Goal: Transaction & Acquisition: Purchase product/service

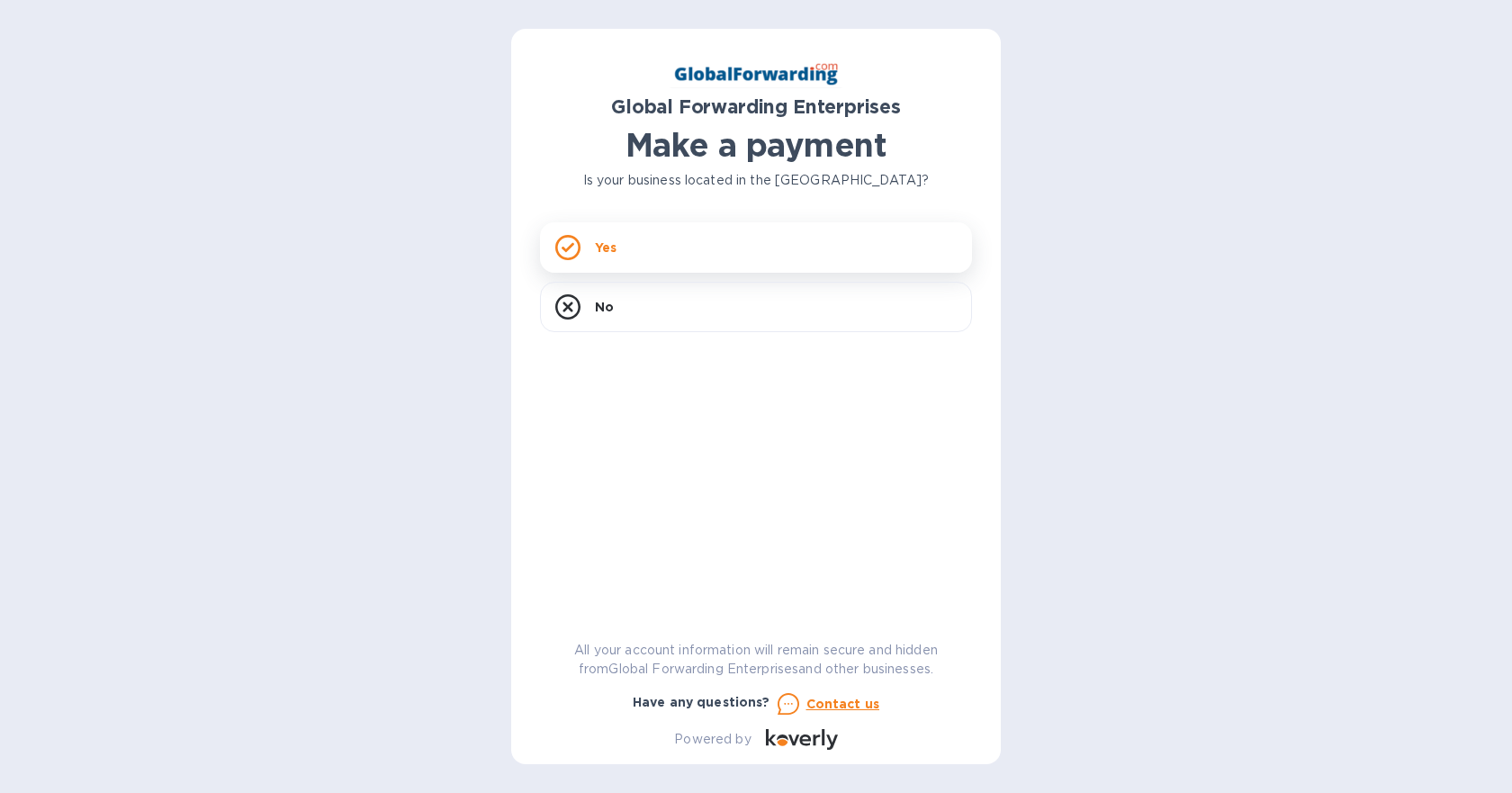
click at [575, 248] on icon at bounding box center [568, 248] width 25 height 25
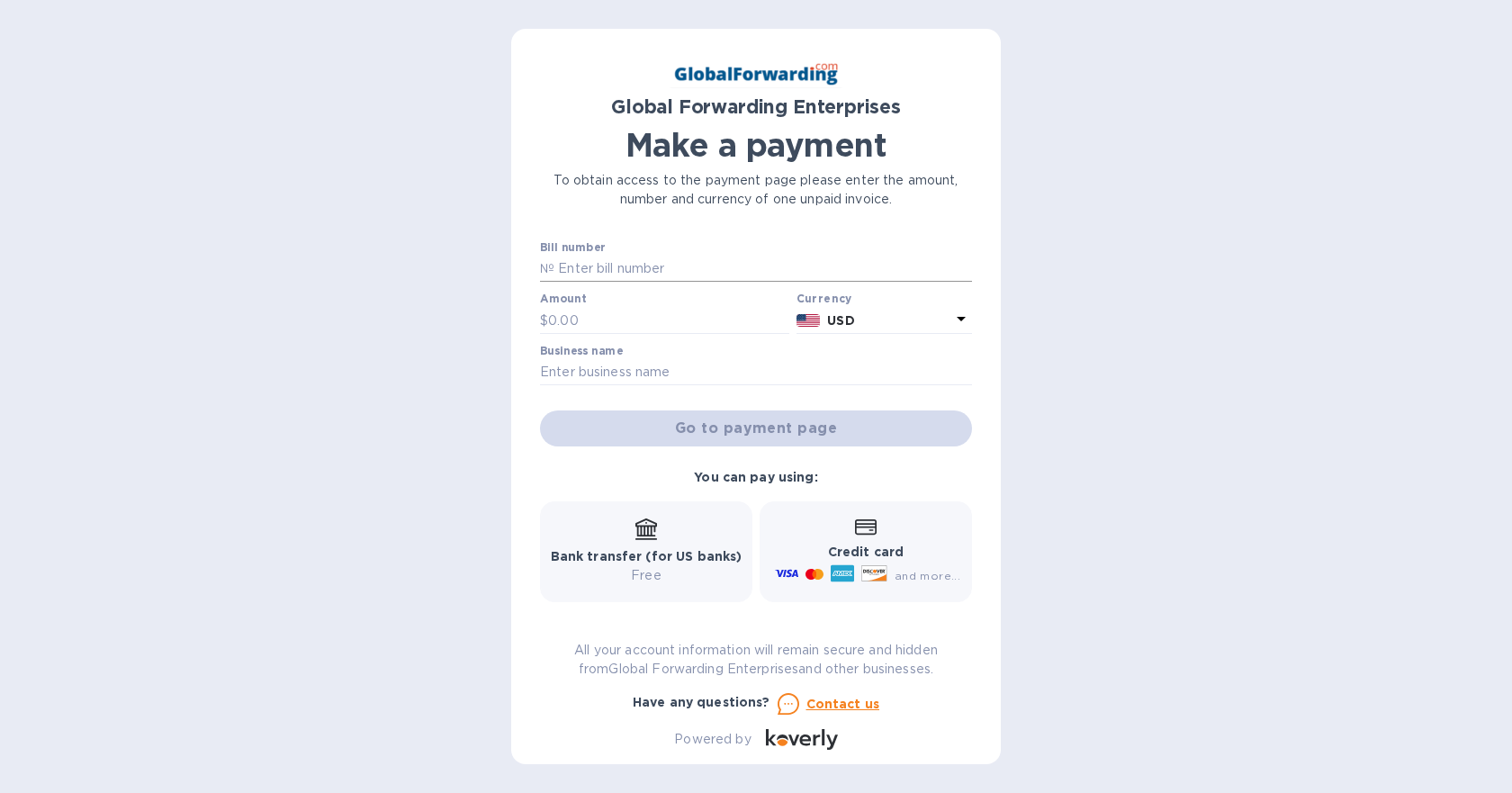
click at [610, 263] on input "text" at bounding box center [763, 269] width 418 height 27
click at [624, 274] on input "text" at bounding box center [763, 269] width 418 height 27
type input "79638181"
click at [458, 332] on div "Global Forwarding Enterprises Make a payment To obtain access to the payment pa…" at bounding box center [756, 396] width 1512 height 793
click at [585, 318] on input "text" at bounding box center [668, 320] width 241 height 27
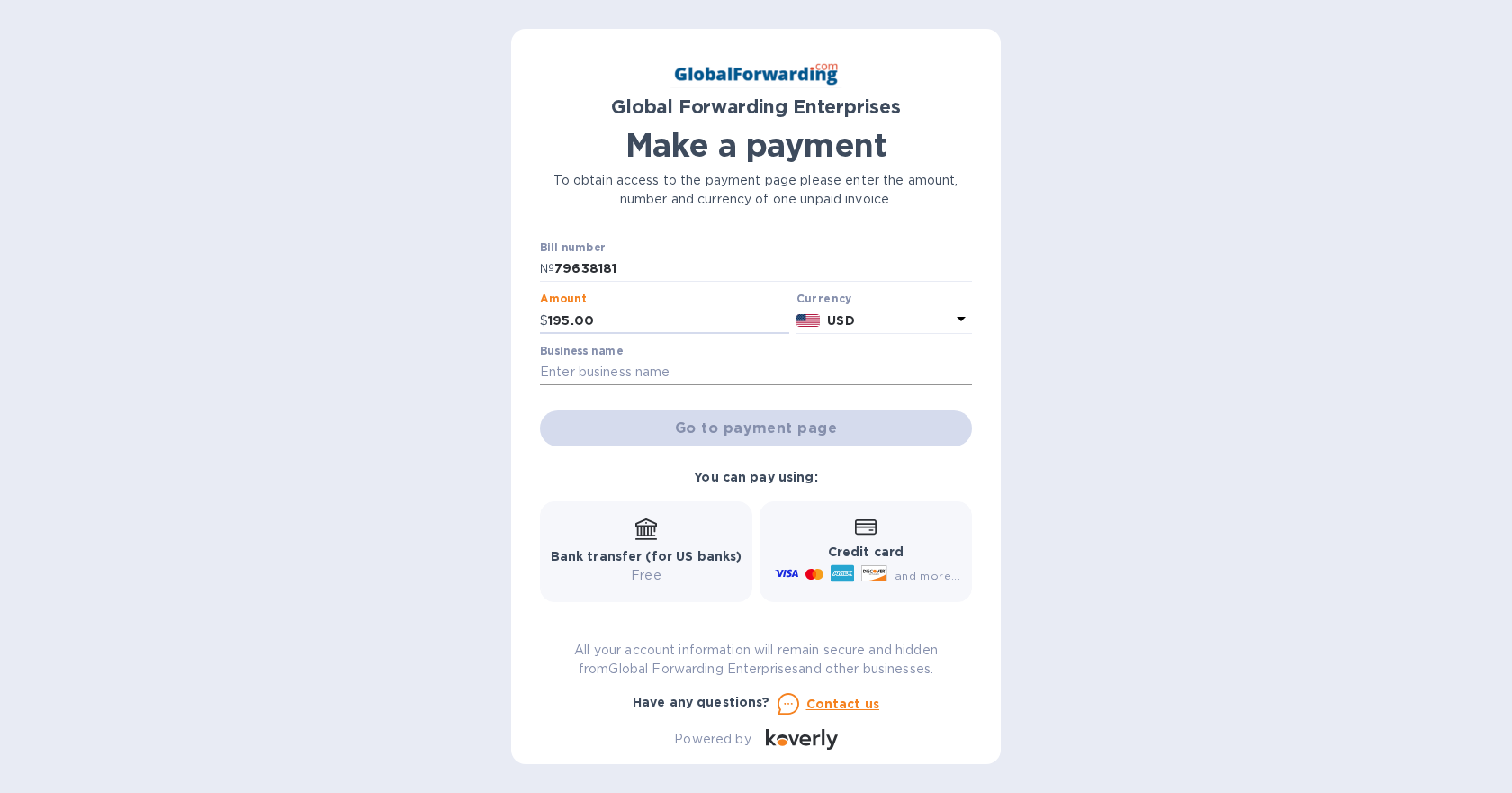
type input "195.00"
click at [570, 365] on input "text" at bounding box center [756, 373] width 432 height 27
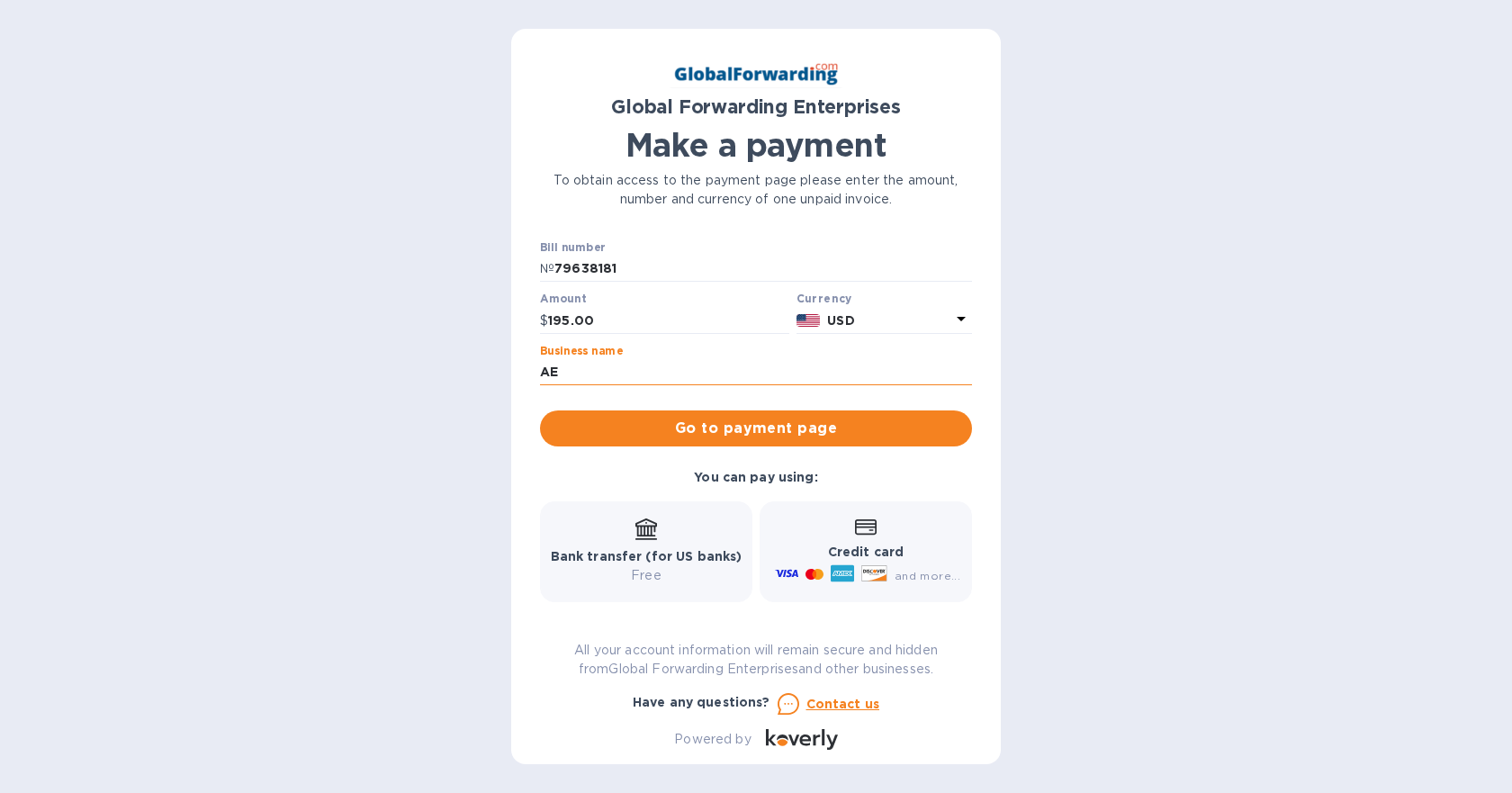
type input "A"
type input "AEL Americas Inc"
click at [712, 436] on span "Go to payment page" at bounding box center [756, 429] width 404 height 22
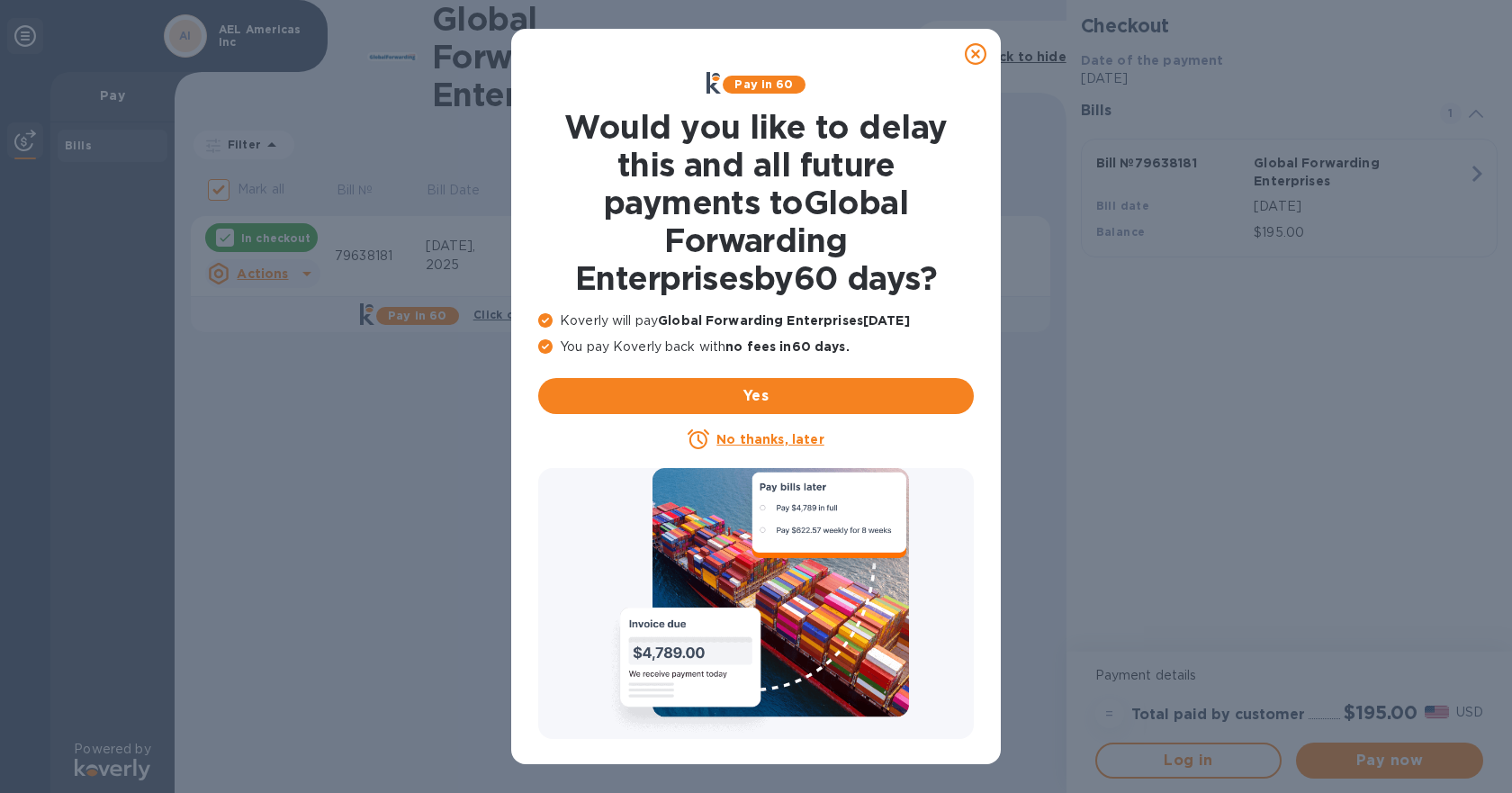
click at [791, 443] on u "No thanks, later" at bounding box center [770, 439] width 107 height 15
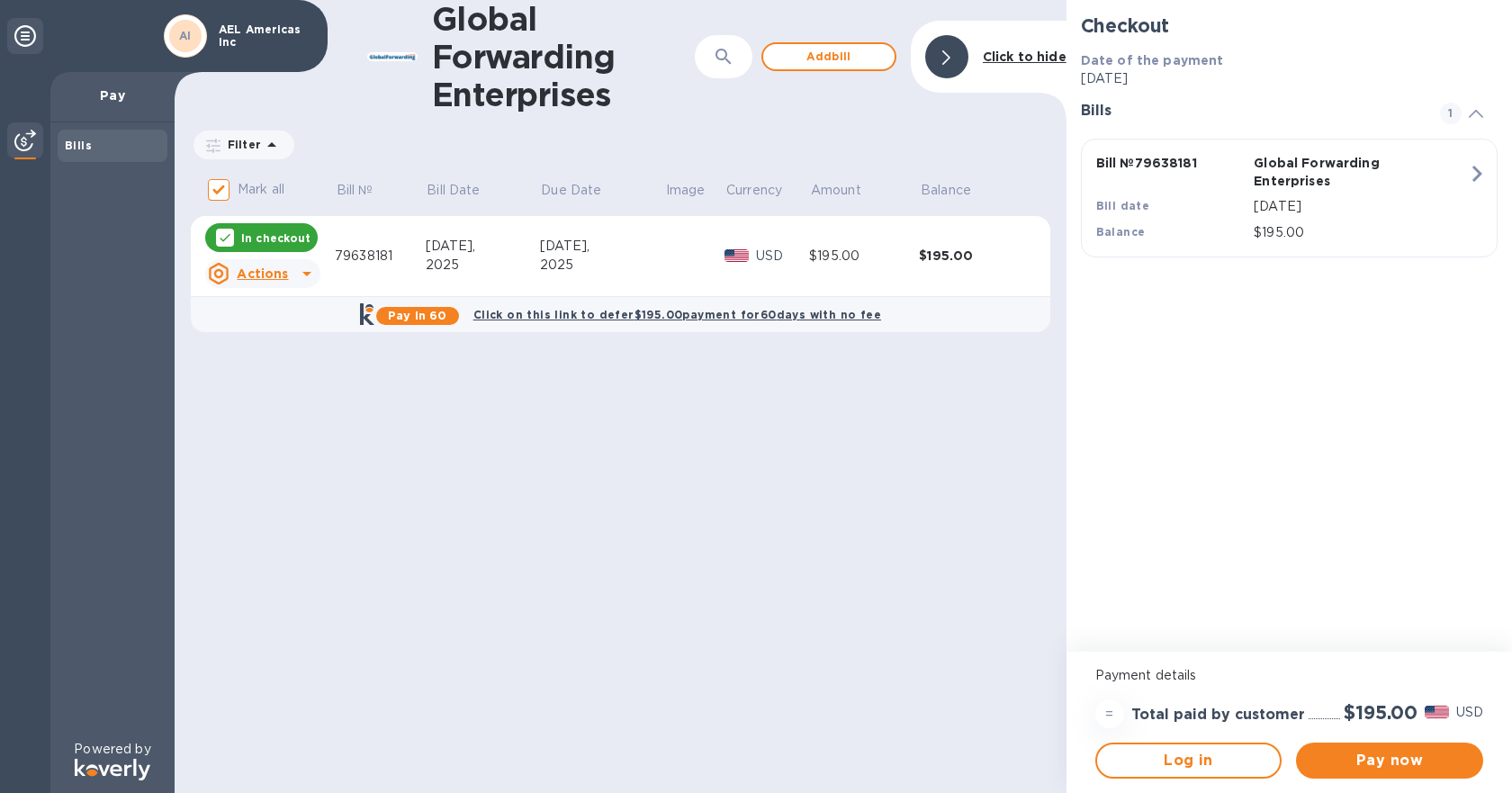
click at [294, 274] on div at bounding box center [307, 274] width 29 height 29
click at [294, 274] on div at bounding box center [756, 396] width 1512 height 793
click at [374, 259] on div "79638181" at bounding box center [380, 256] width 91 height 19
click at [820, 68] on button "Add bill" at bounding box center [829, 57] width 135 height 29
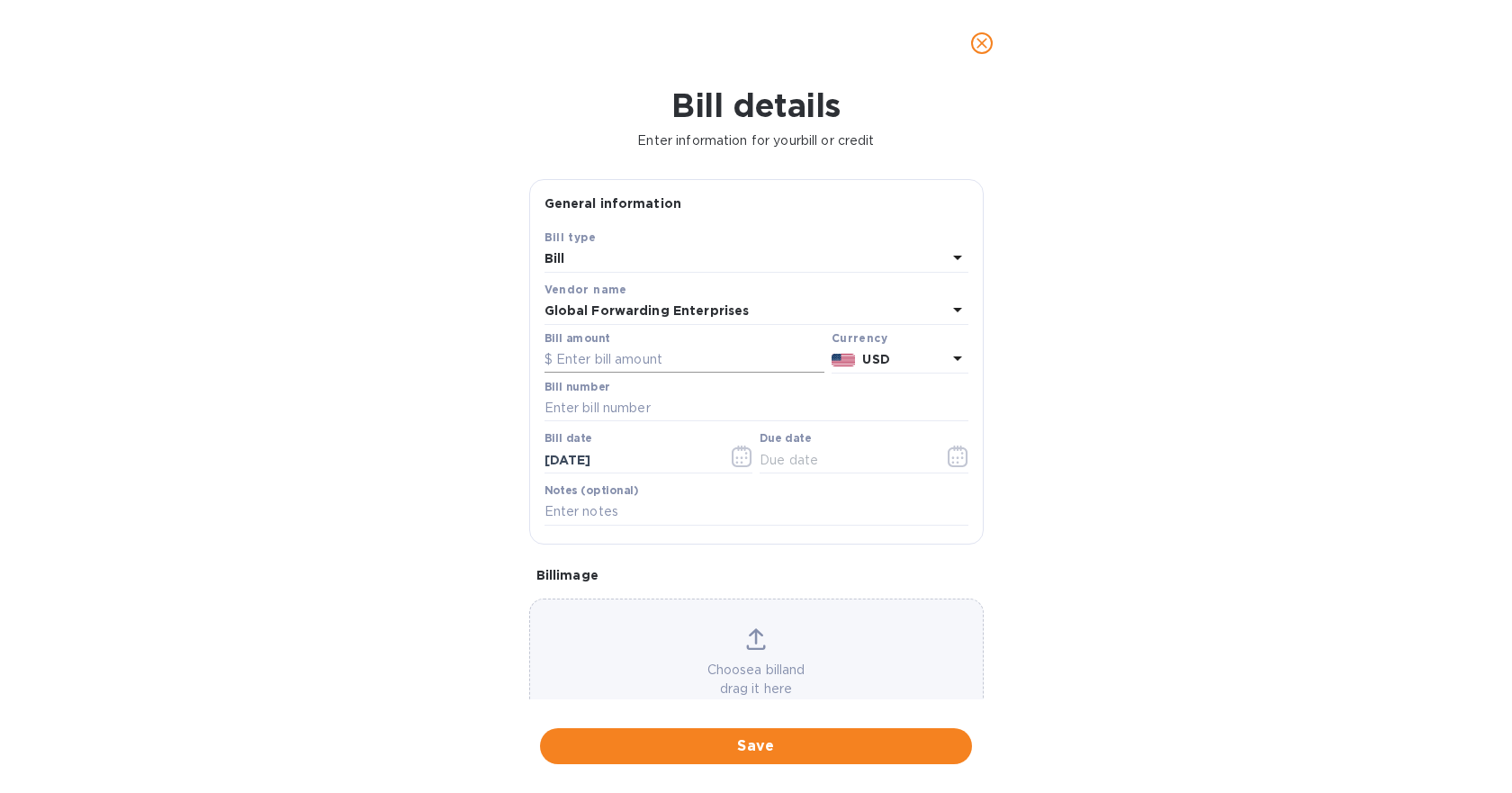
click at [634, 362] on input "text" at bounding box center [684, 360] width 280 height 27
type input "220.98"
click at [802, 405] on input "text" at bounding box center [756, 409] width 424 height 27
type input "79644528"
click at [648, 506] on input "text" at bounding box center [756, 513] width 424 height 27
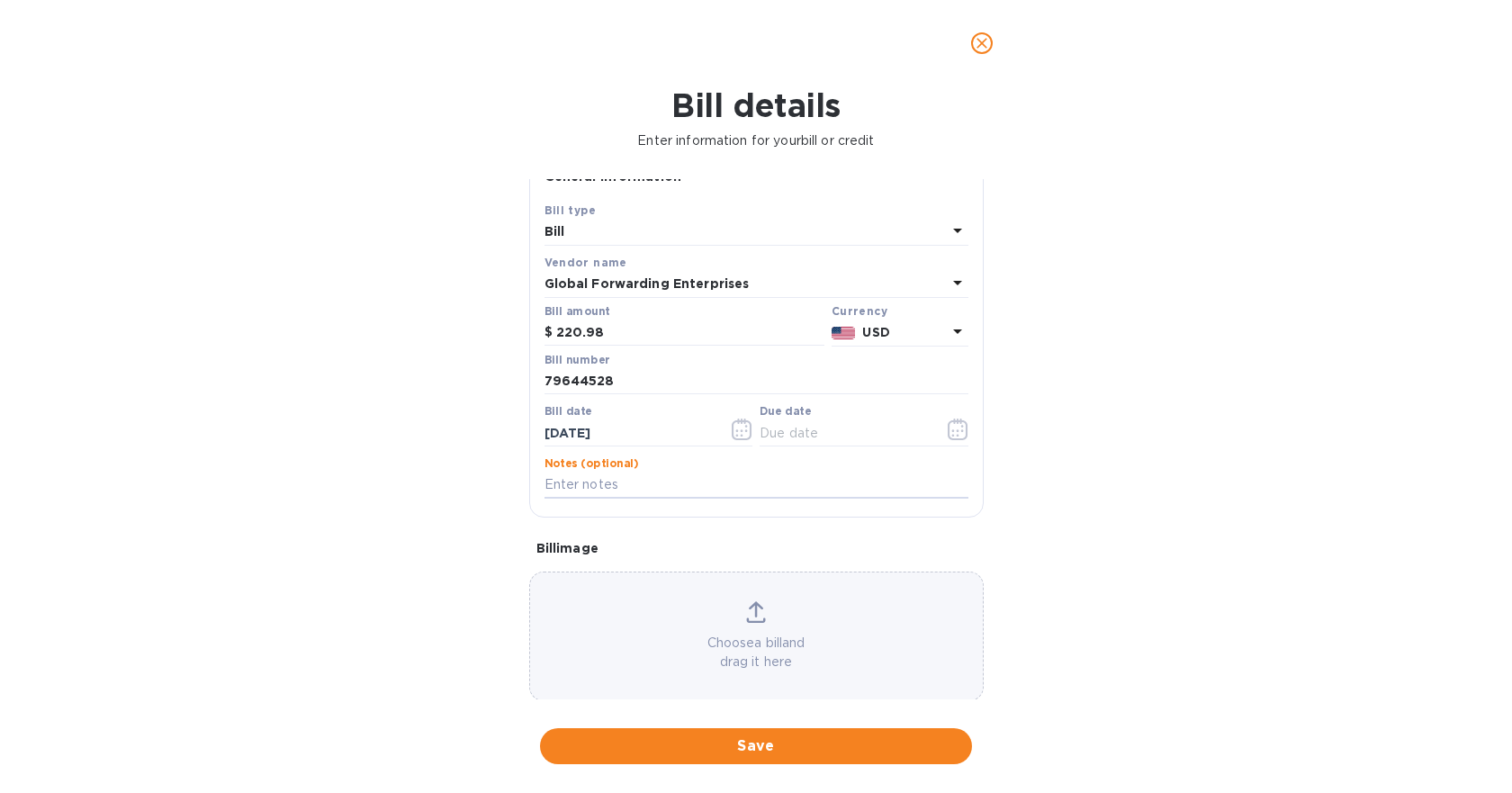
scroll to position [51, 0]
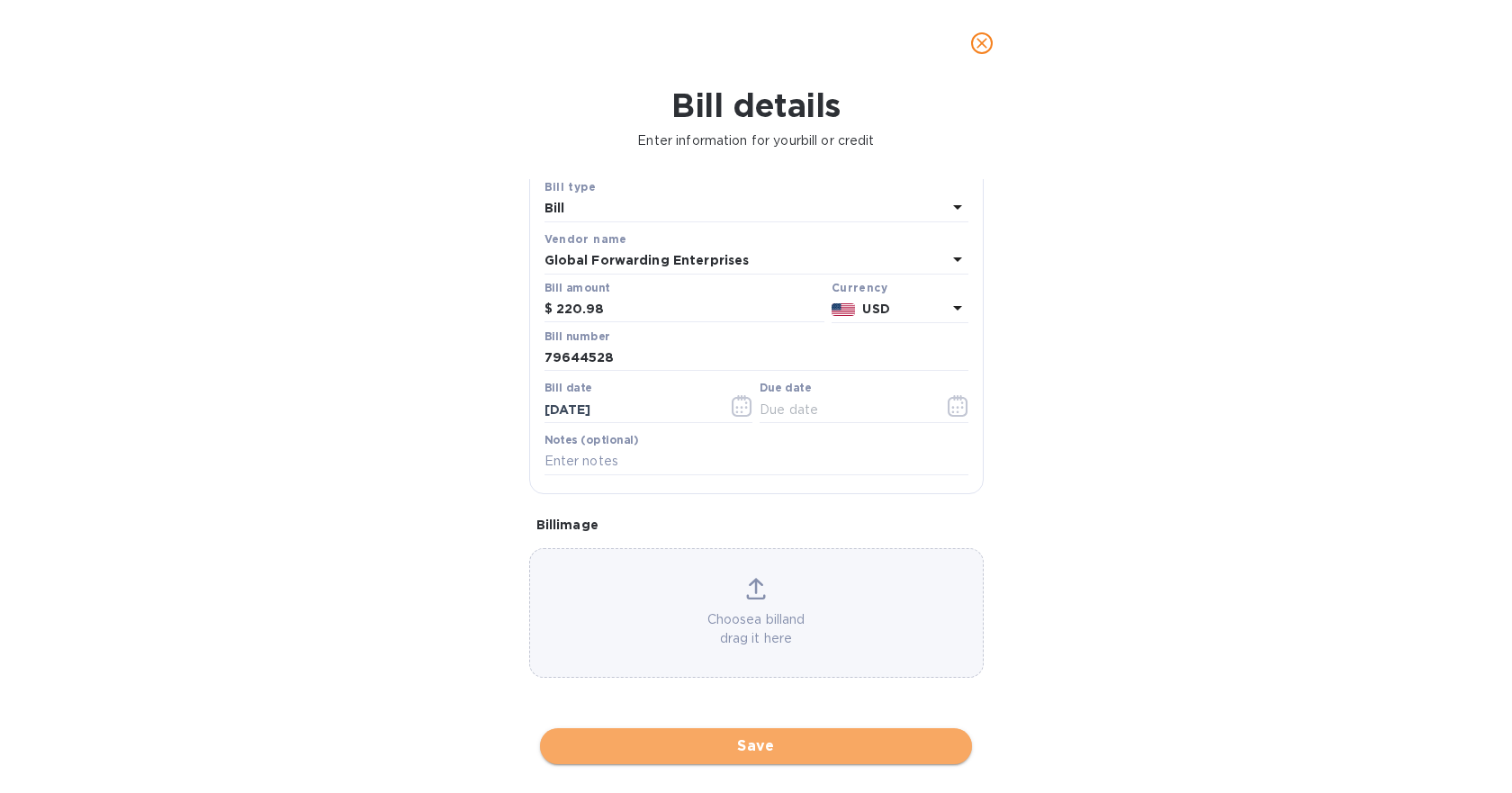
click at [801, 746] on span "Save" at bounding box center [756, 747] width 404 height 22
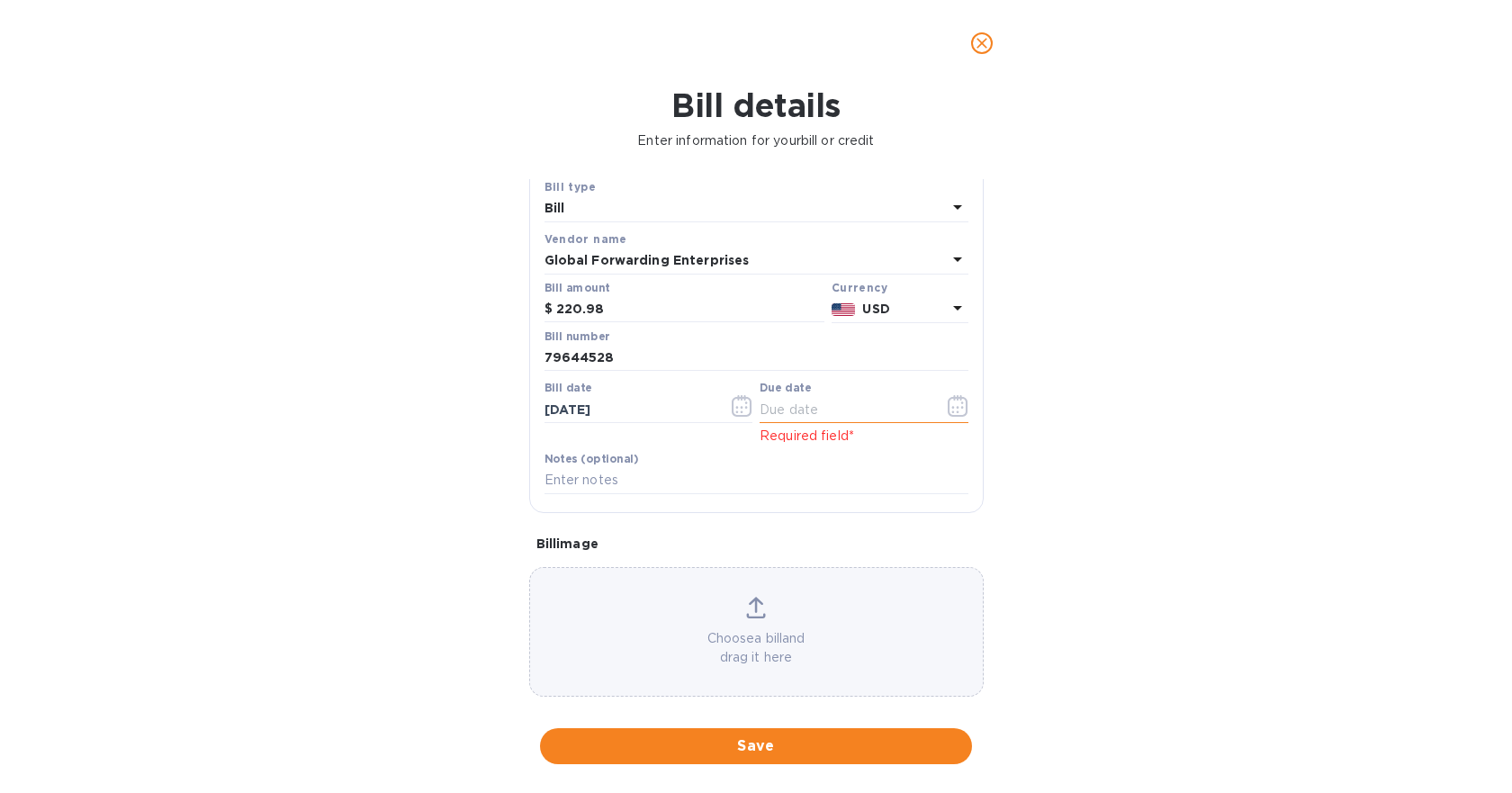
click at [957, 406] on icon "button" at bounding box center [958, 406] width 21 height 22
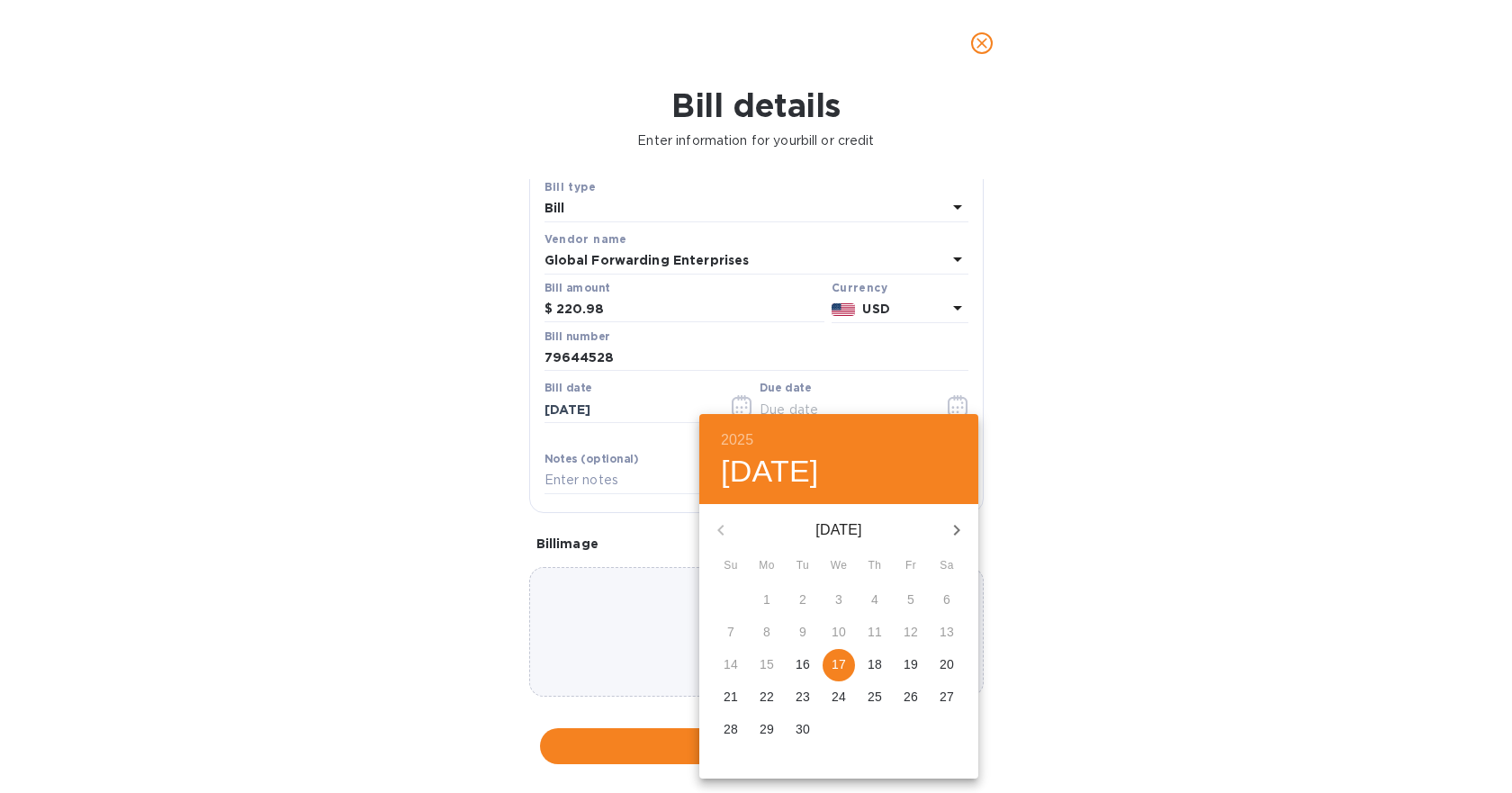
click at [848, 662] on span "17" at bounding box center [839, 665] width 33 height 18
type input "[DATE]"
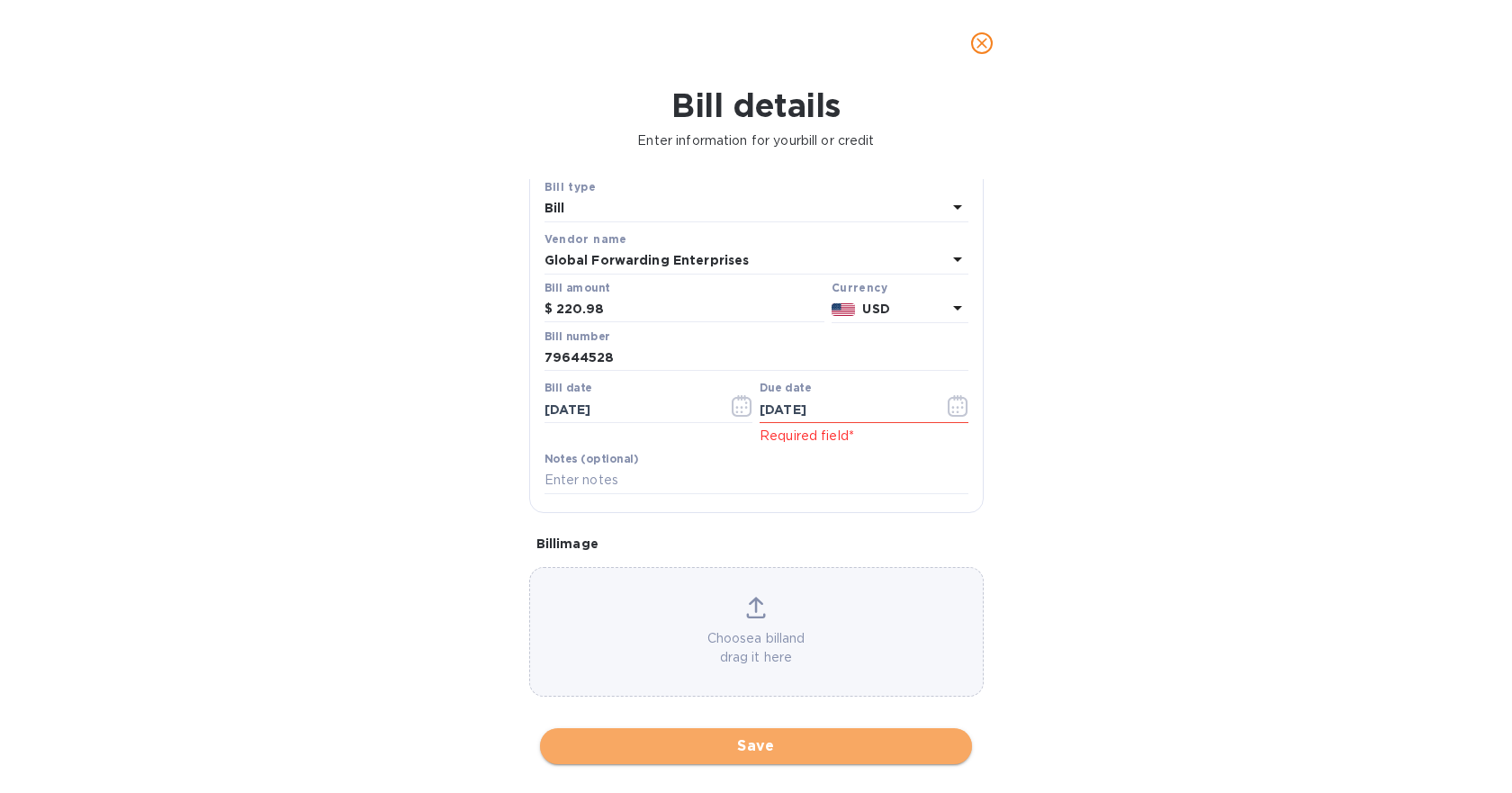
click at [812, 757] on span "Save" at bounding box center [756, 747] width 404 height 22
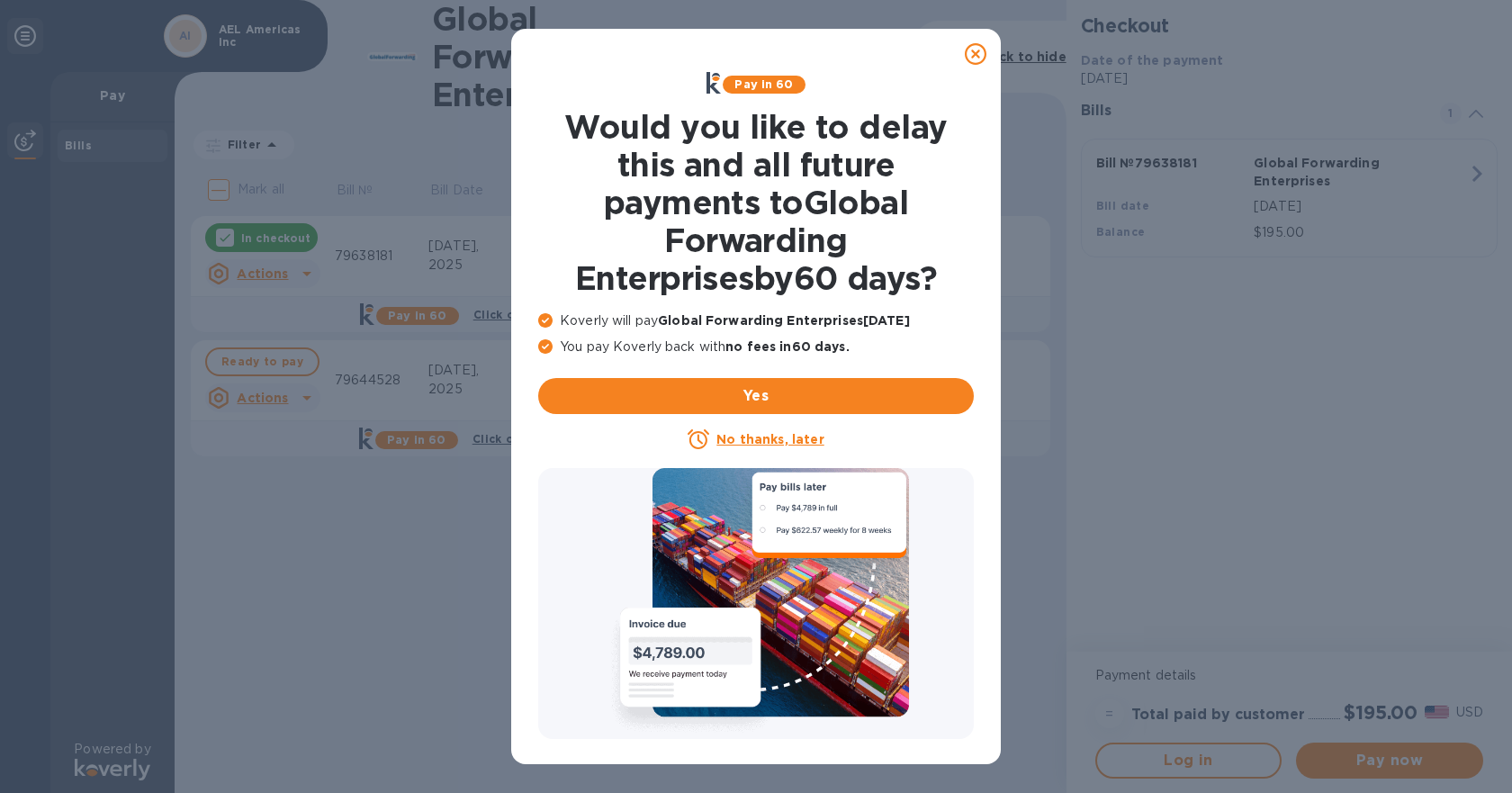
click at [732, 436] on u "No thanks, later" at bounding box center [770, 439] width 107 height 15
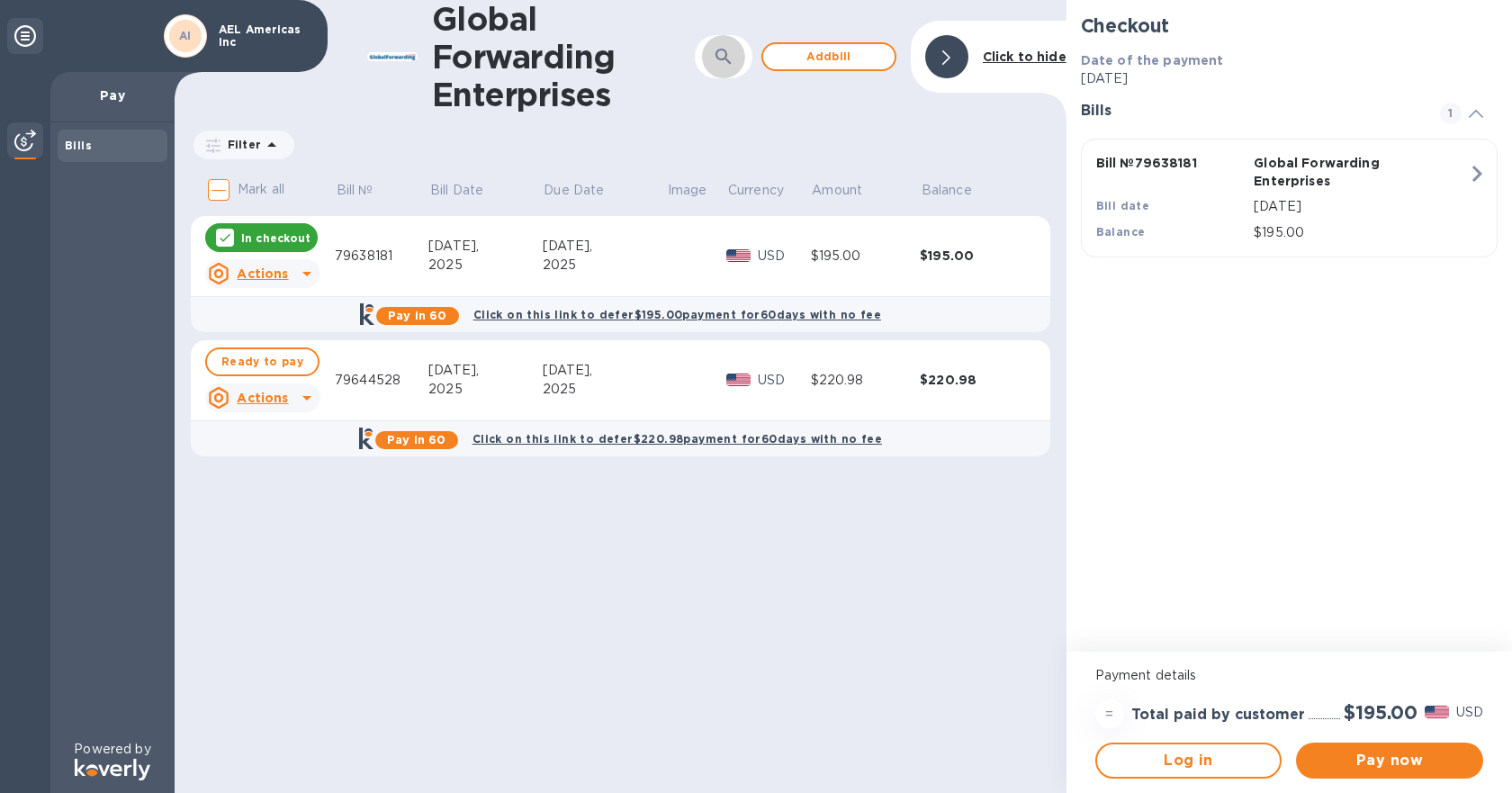
click at [716, 61] on icon "button" at bounding box center [724, 57] width 22 height 22
click at [878, 106] on div "Global Forwarding Enterprises ​ Add [PERSON_NAME] to hide" at bounding box center [621, 56] width 893 height 113
click at [276, 396] on u "Actions" at bounding box center [262, 398] width 52 height 15
click at [276, 396] on div at bounding box center [756, 396] width 1512 height 793
click at [275, 368] on span "Ready to pay" at bounding box center [262, 362] width 82 height 22
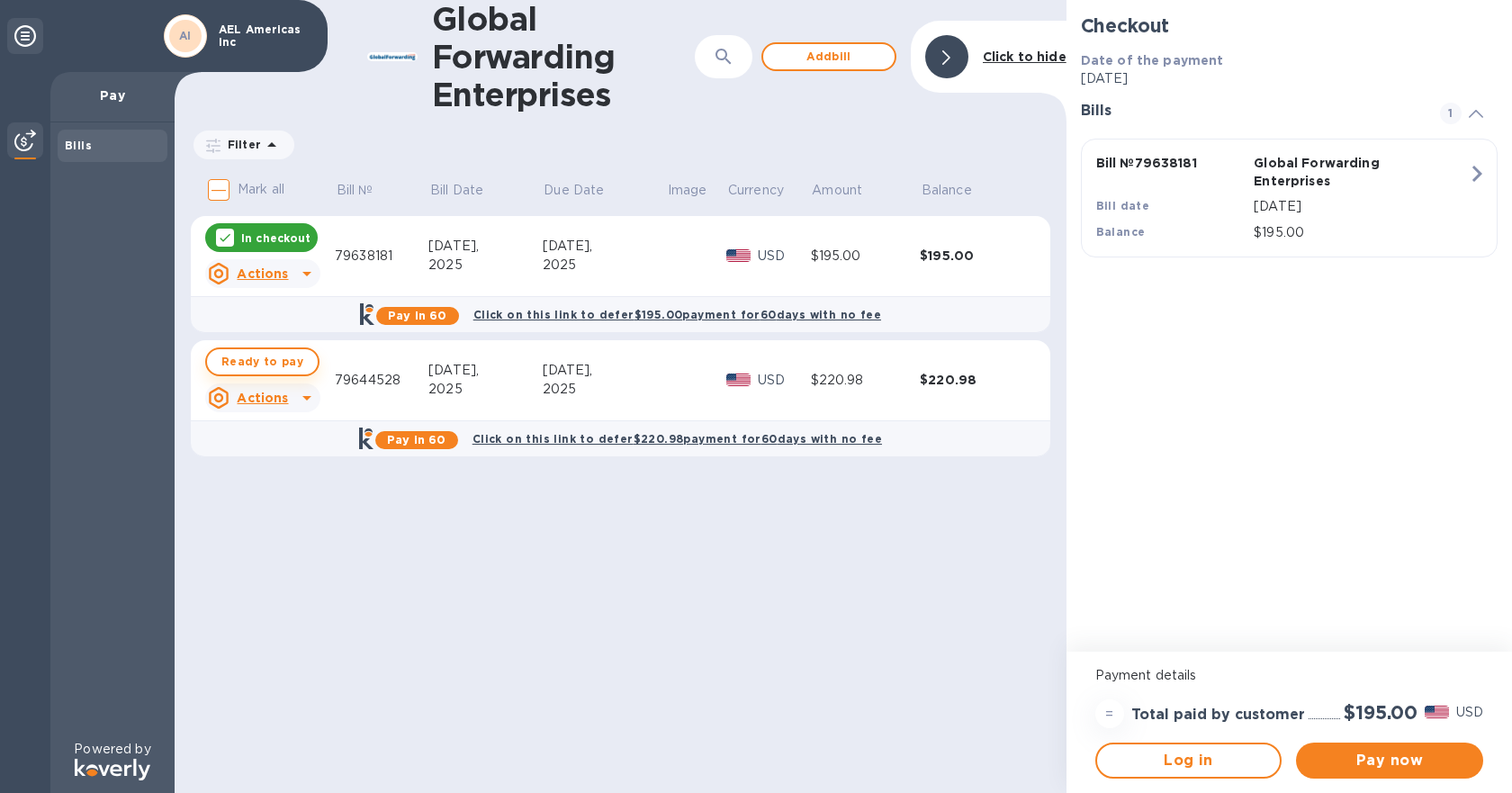
checkbox input "true"
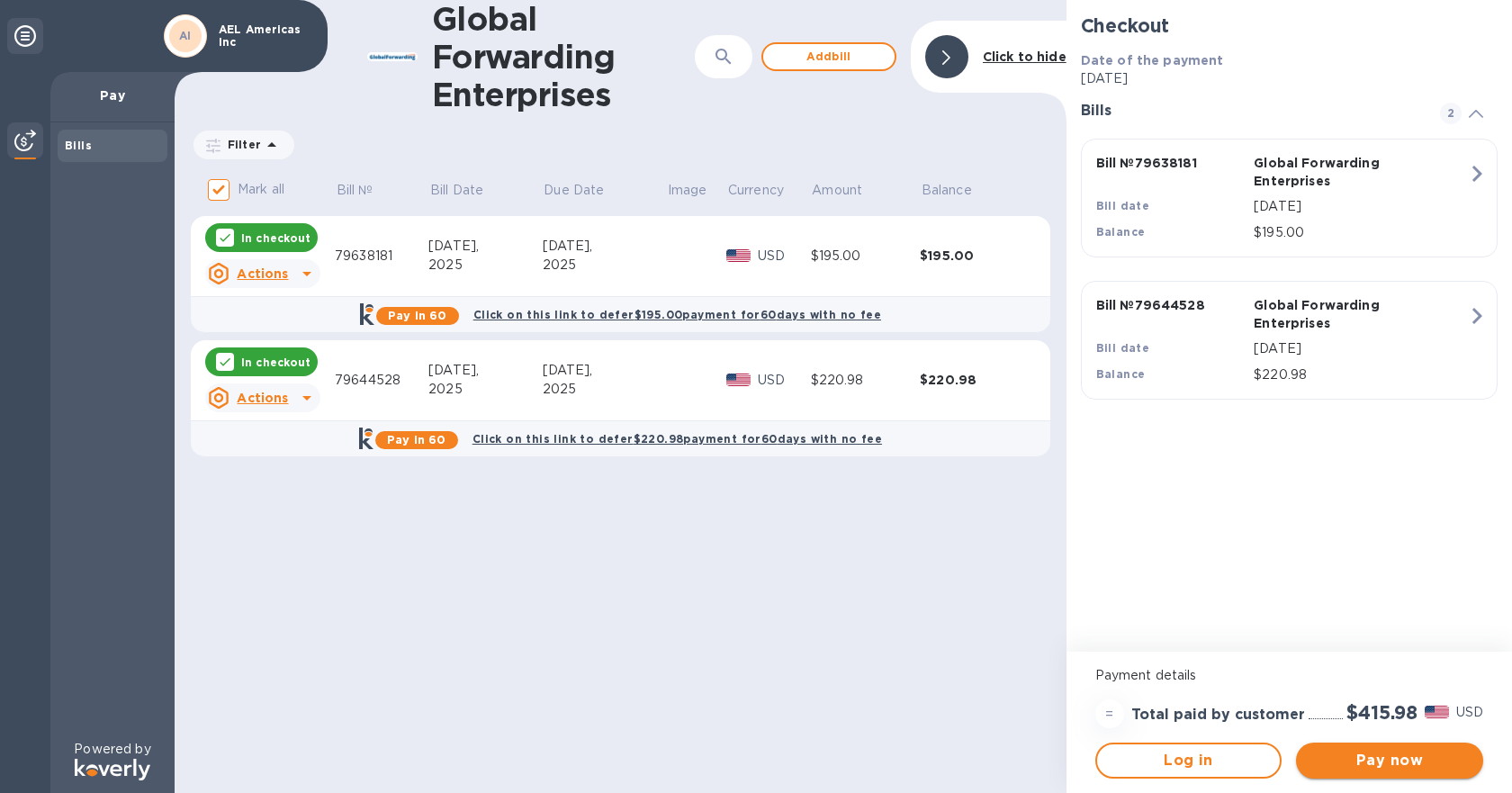
click at [1400, 767] on span "Pay now" at bounding box center [1390, 761] width 159 height 22
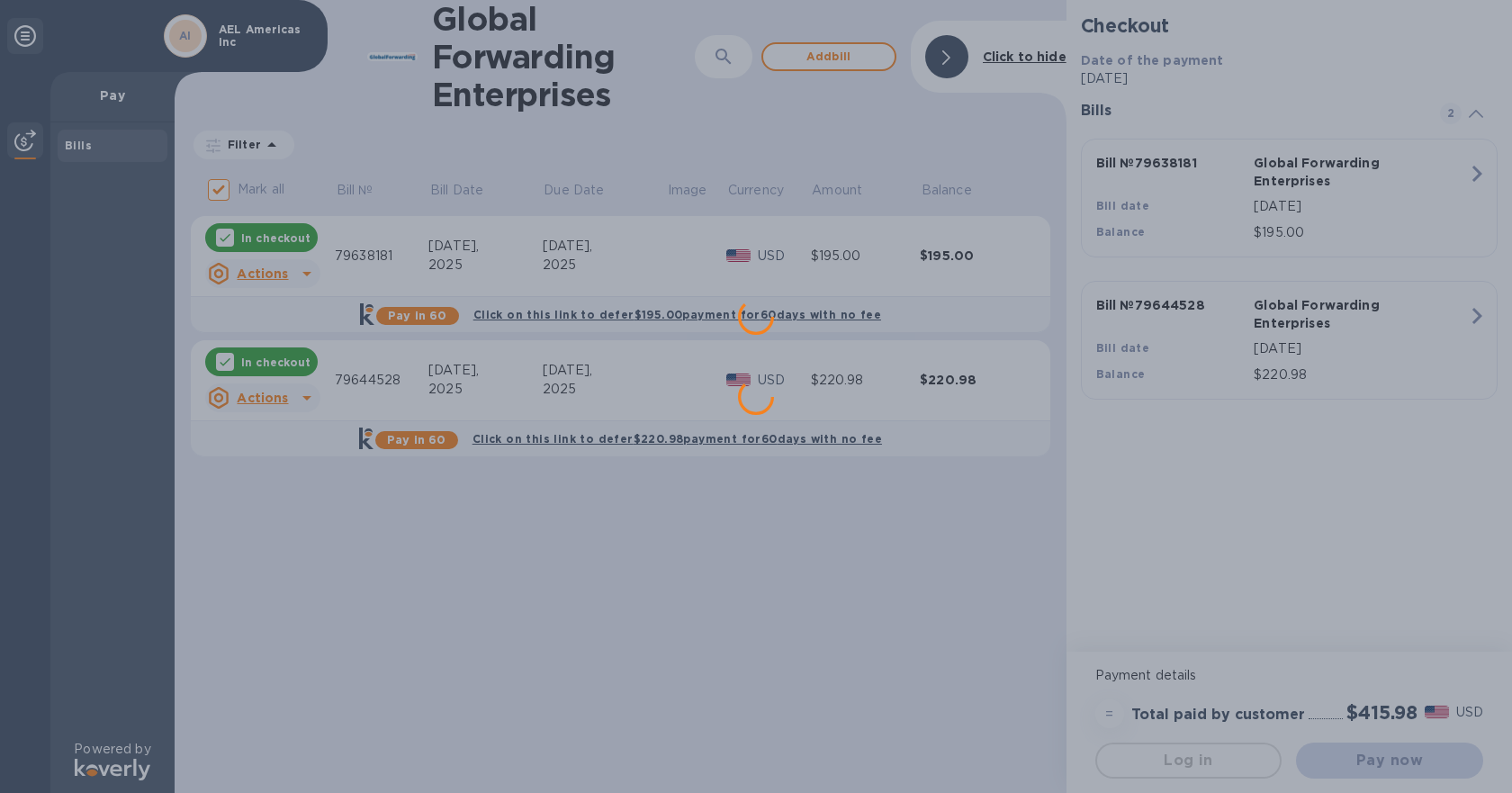
scroll to position [0, 0]
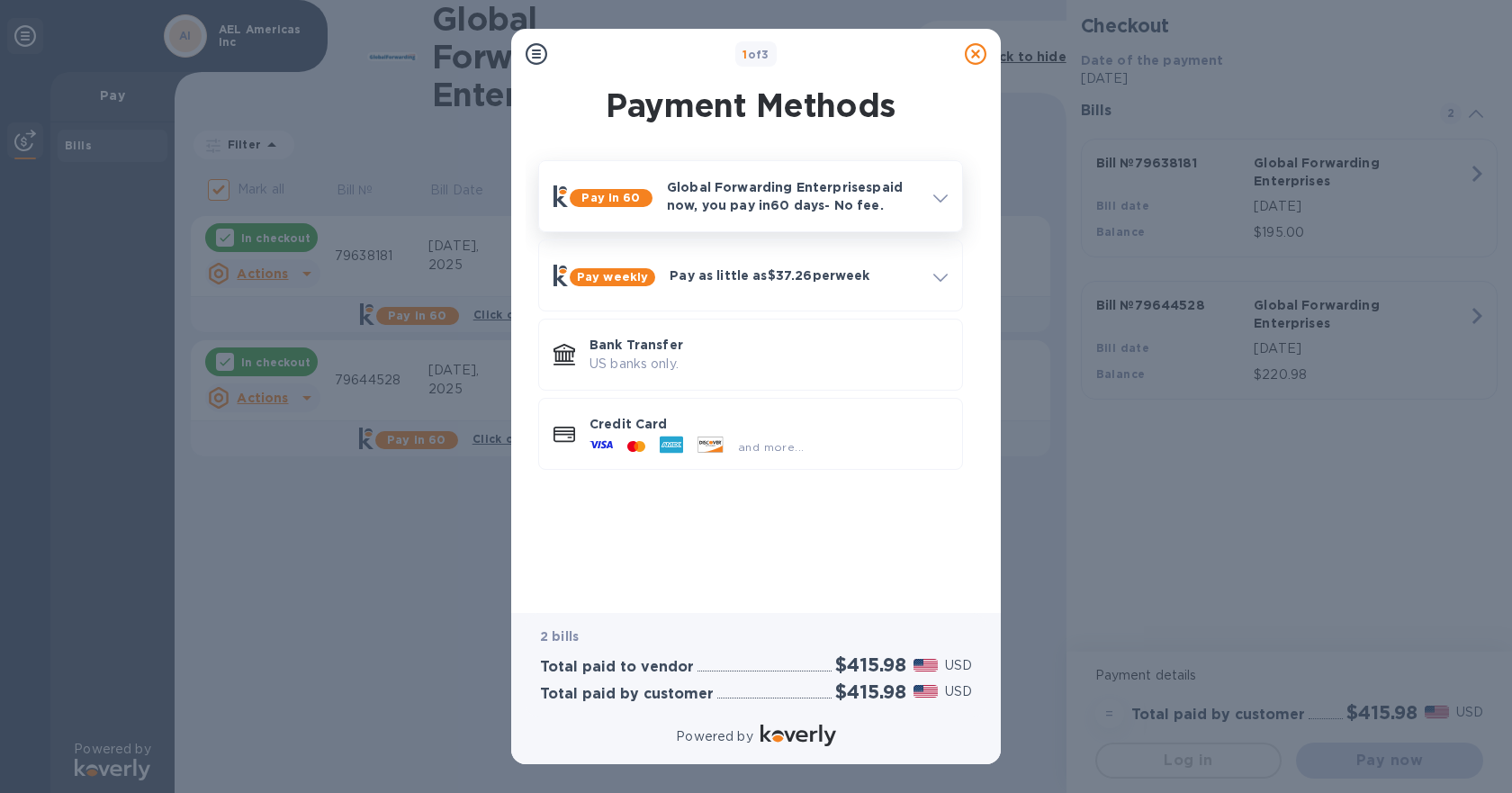
click at [692, 205] on p "Global Forwarding Enterprises paid now, you pay [DATE] - No fee." at bounding box center [793, 197] width 252 height 36
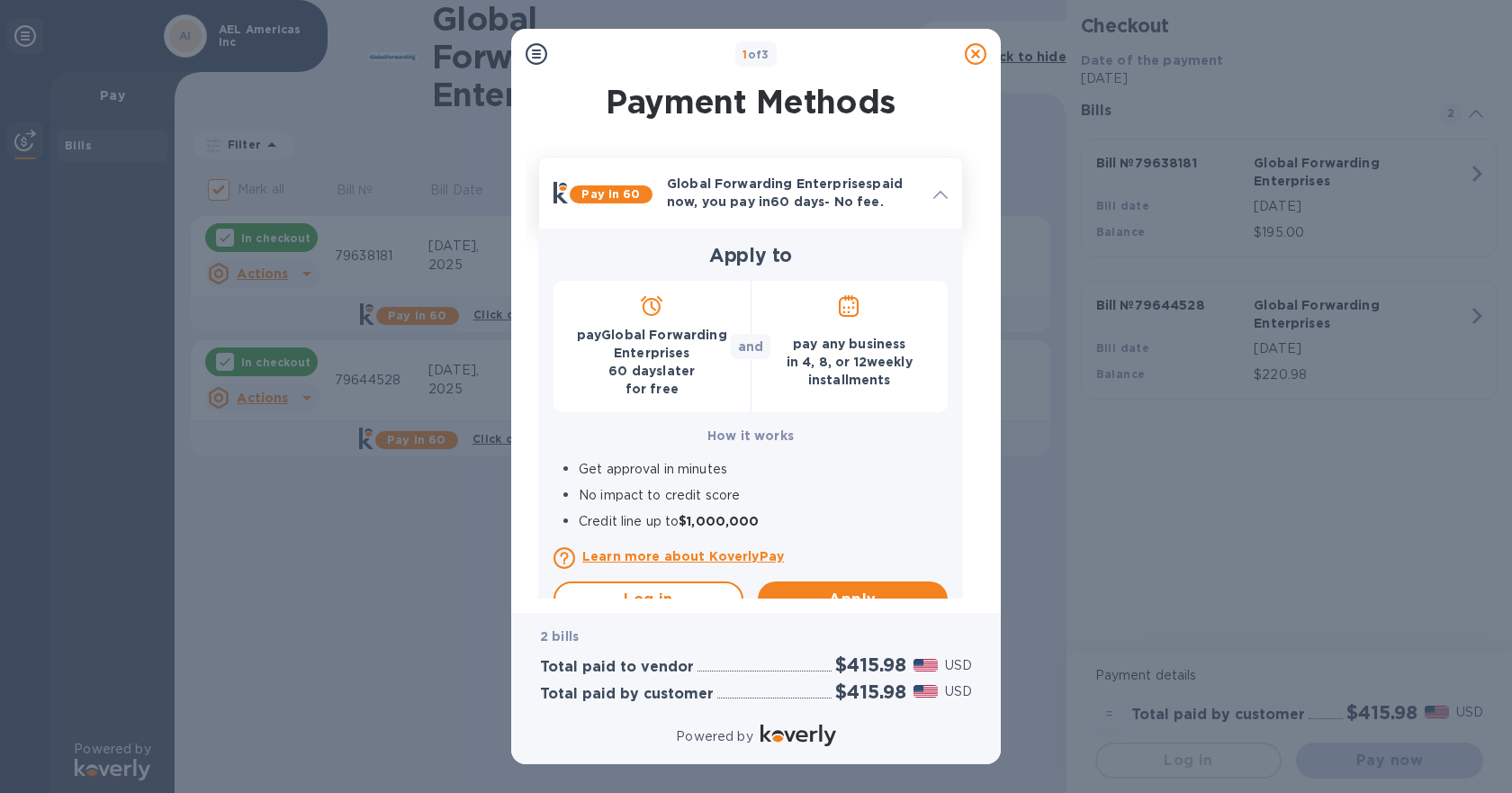
click at [692, 205] on p "Global Forwarding Enterprises paid now, you pay [DATE] - No fee." at bounding box center [793, 193] width 252 height 36
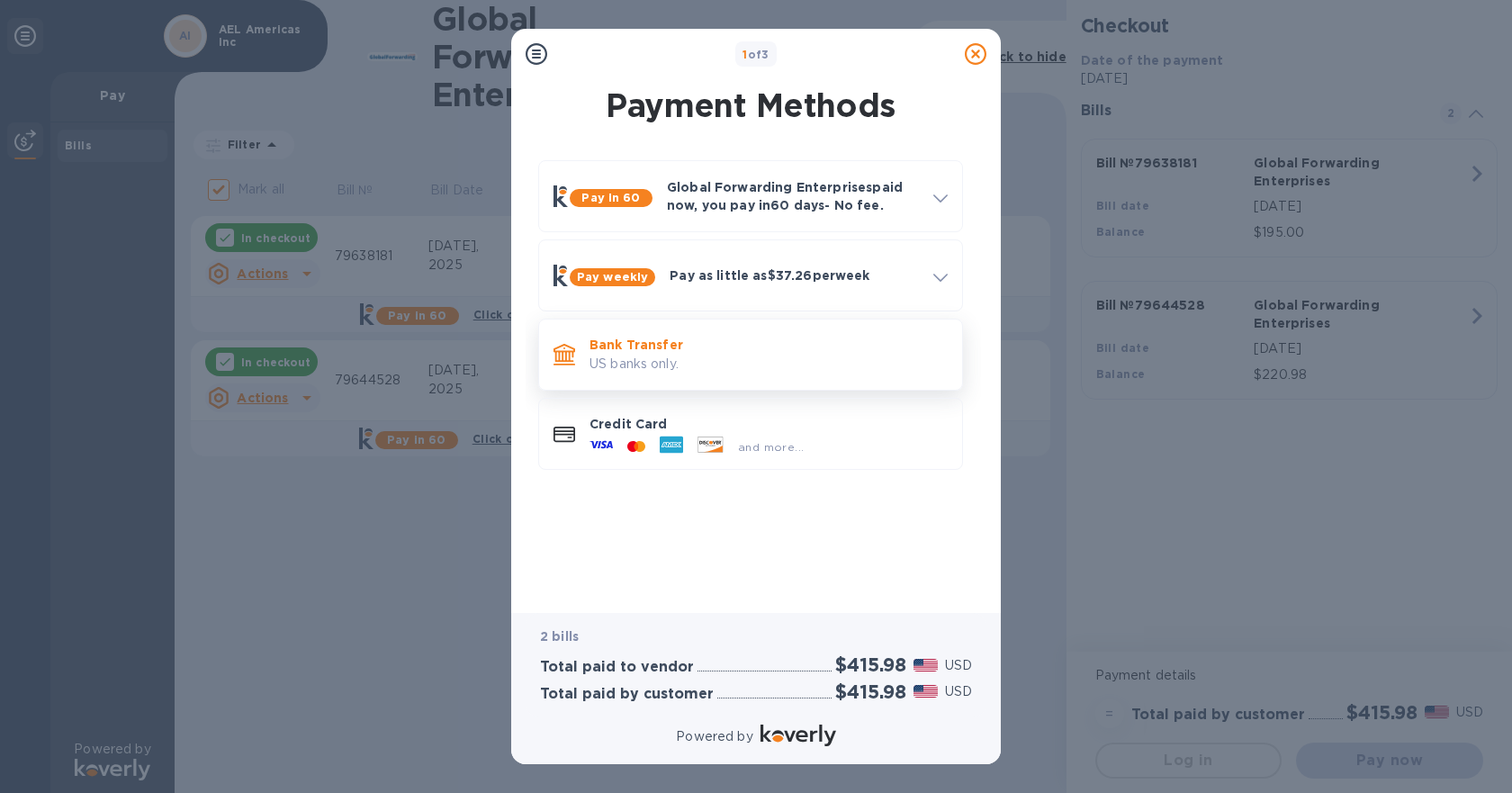
click at [649, 369] on p "US banks only." at bounding box center [768, 364] width 358 height 19
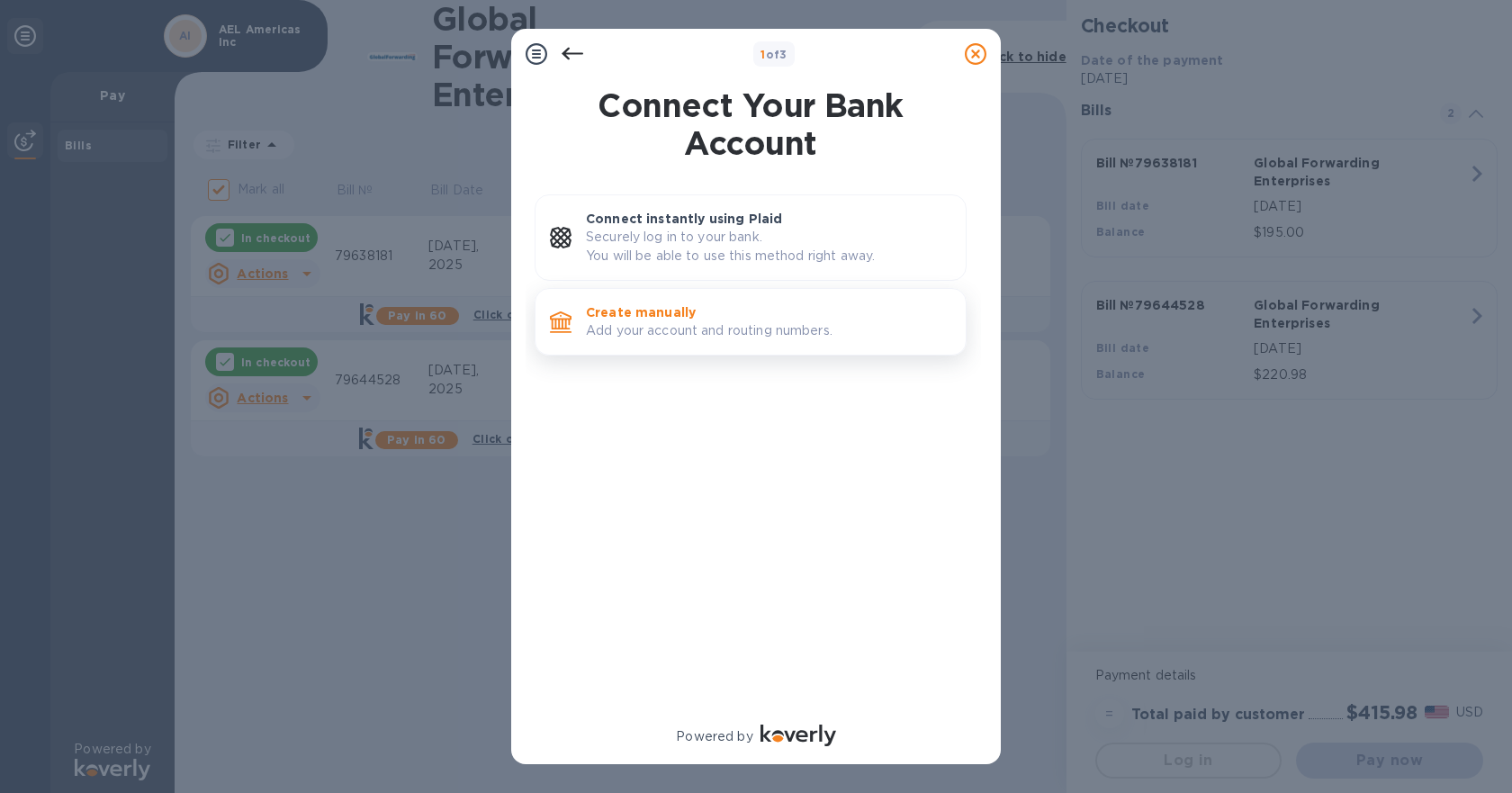
click at [624, 340] on p "Add your account and routing numbers." at bounding box center [768, 330] width 366 height 19
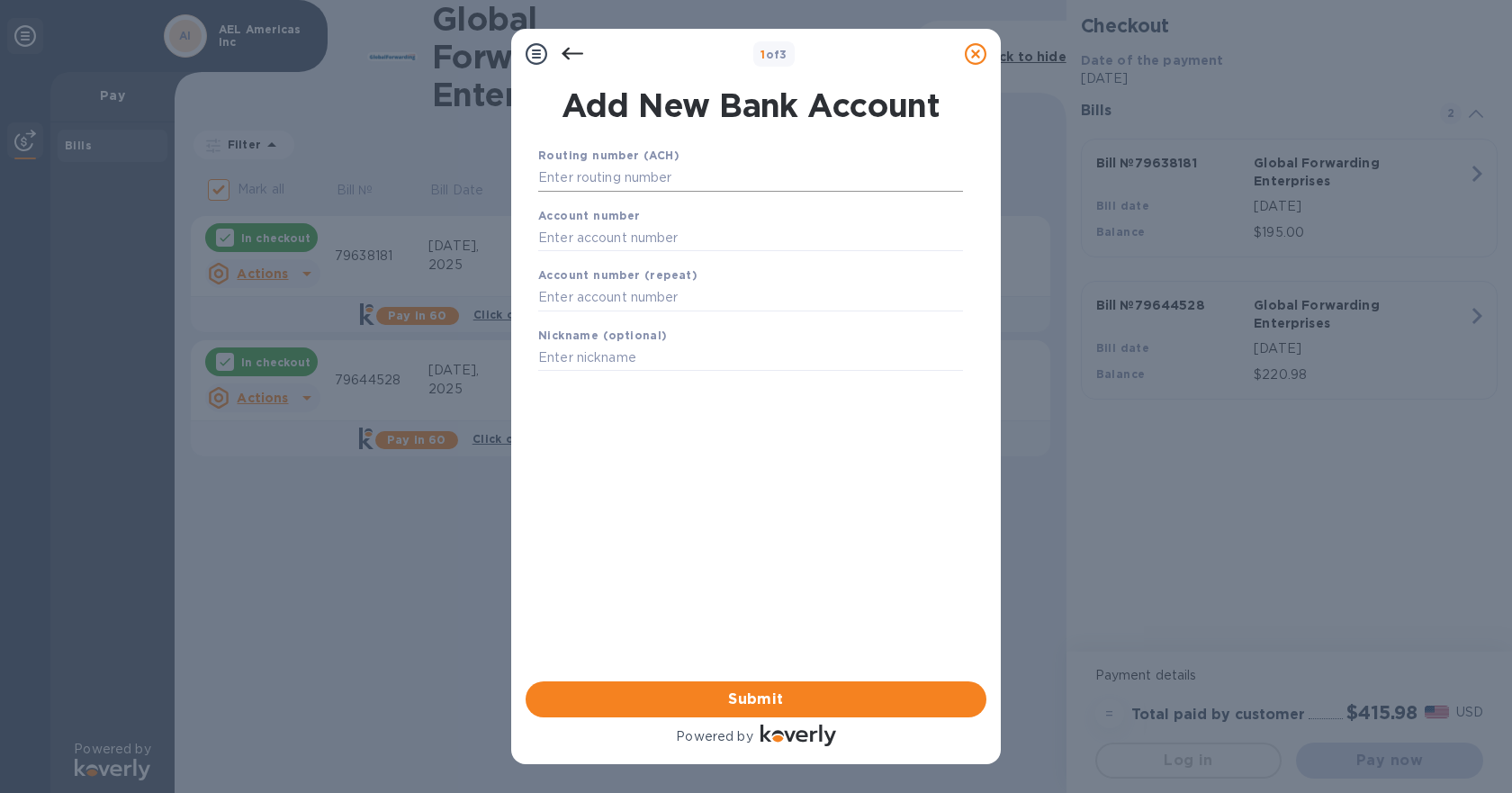
click at [598, 187] on input "text" at bounding box center [751, 179] width 424 height 27
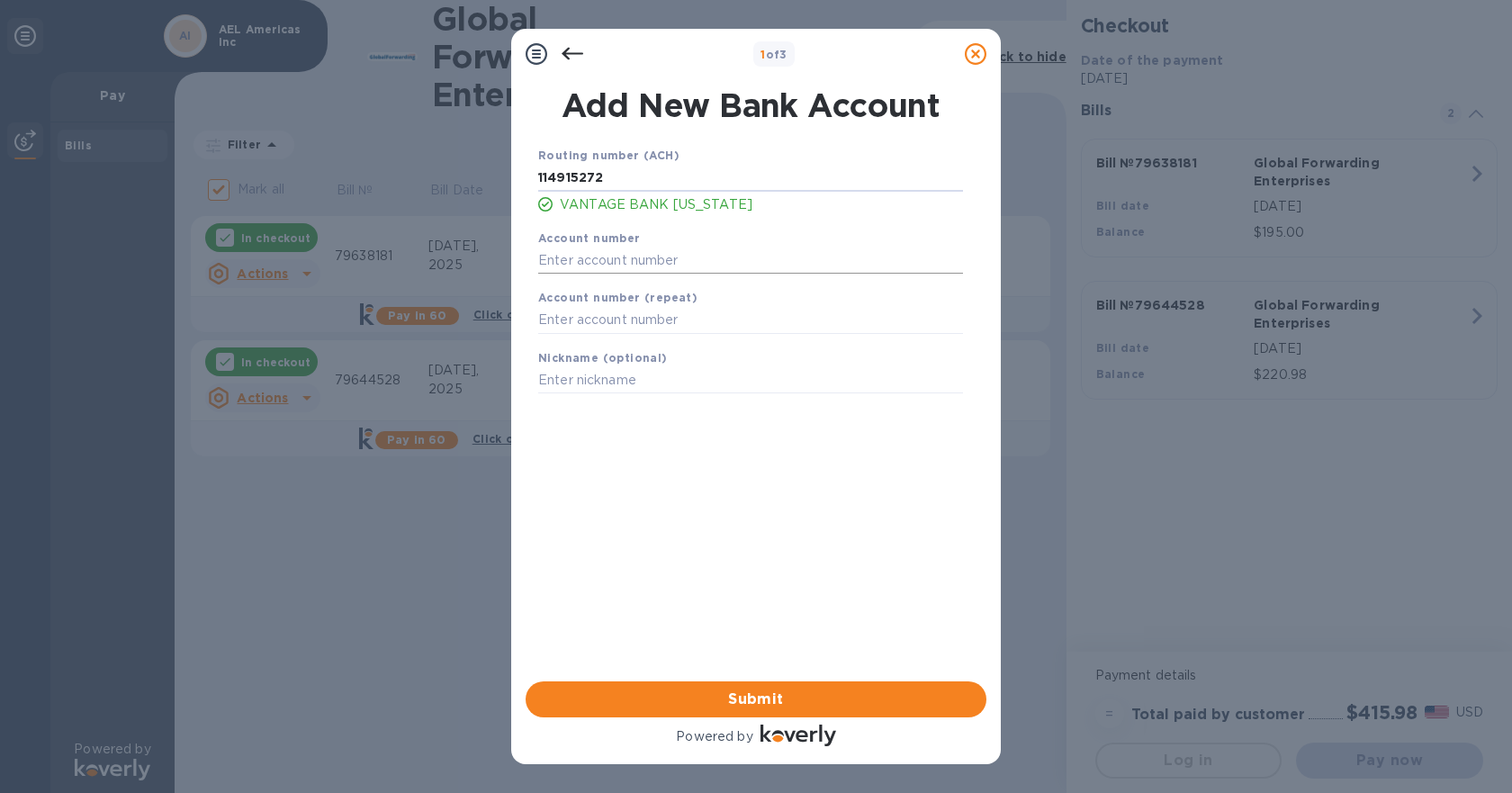
type input "114915272"
click at [612, 263] on input "text" at bounding box center [751, 260] width 424 height 27
type input "108079279"
click at [611, 326] on input "text" at bounding box center [751, 320] width 424 height 27
type input "108079279"
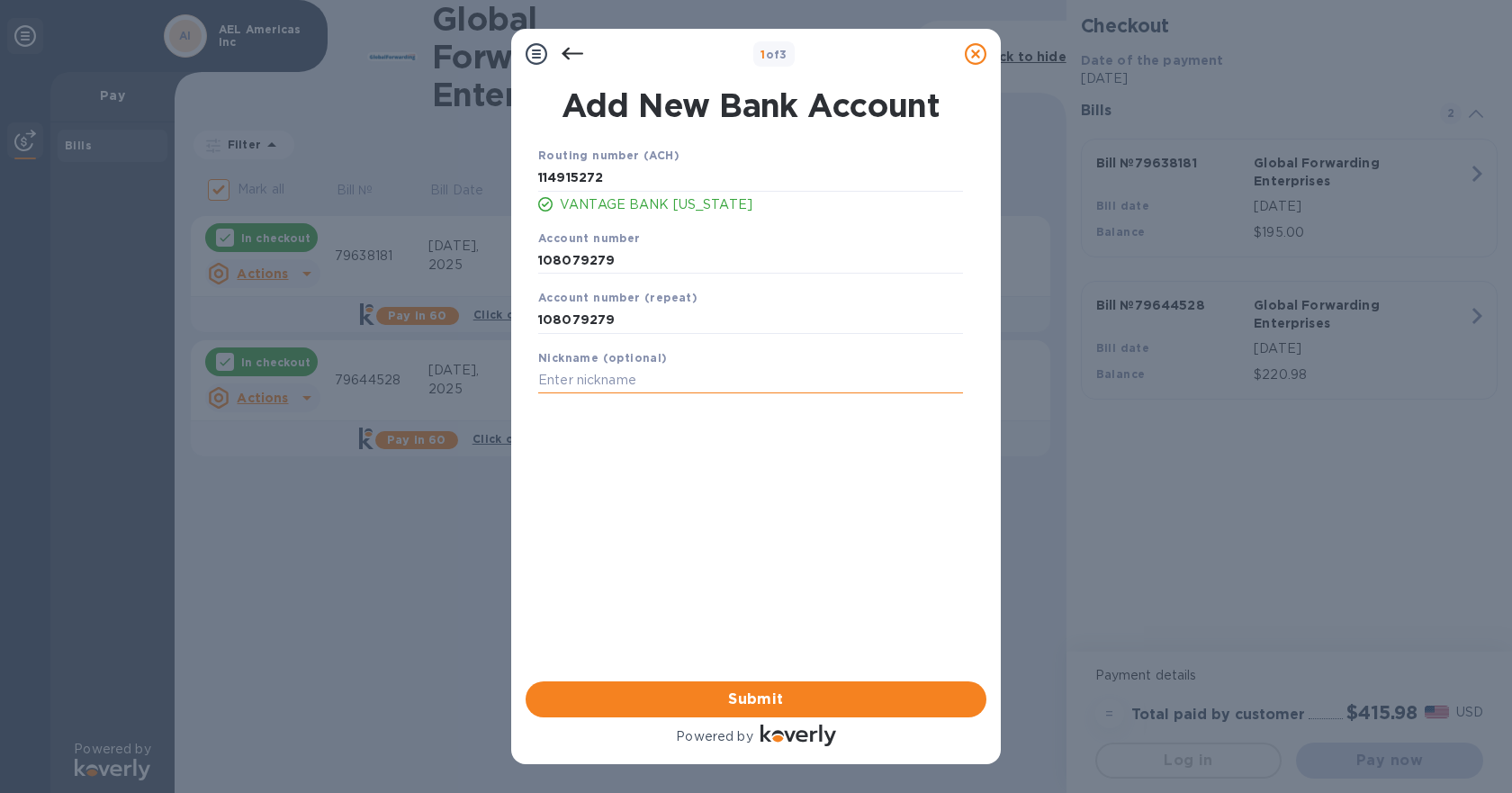
click at [647, 377] on input "text" at bounding box center [751, 381] width 424 height 27
type input "v"
type input "Vantage Bank"
click at [772, 705] on span "Submit" at bounding box center [756, 700] width 432 height 22
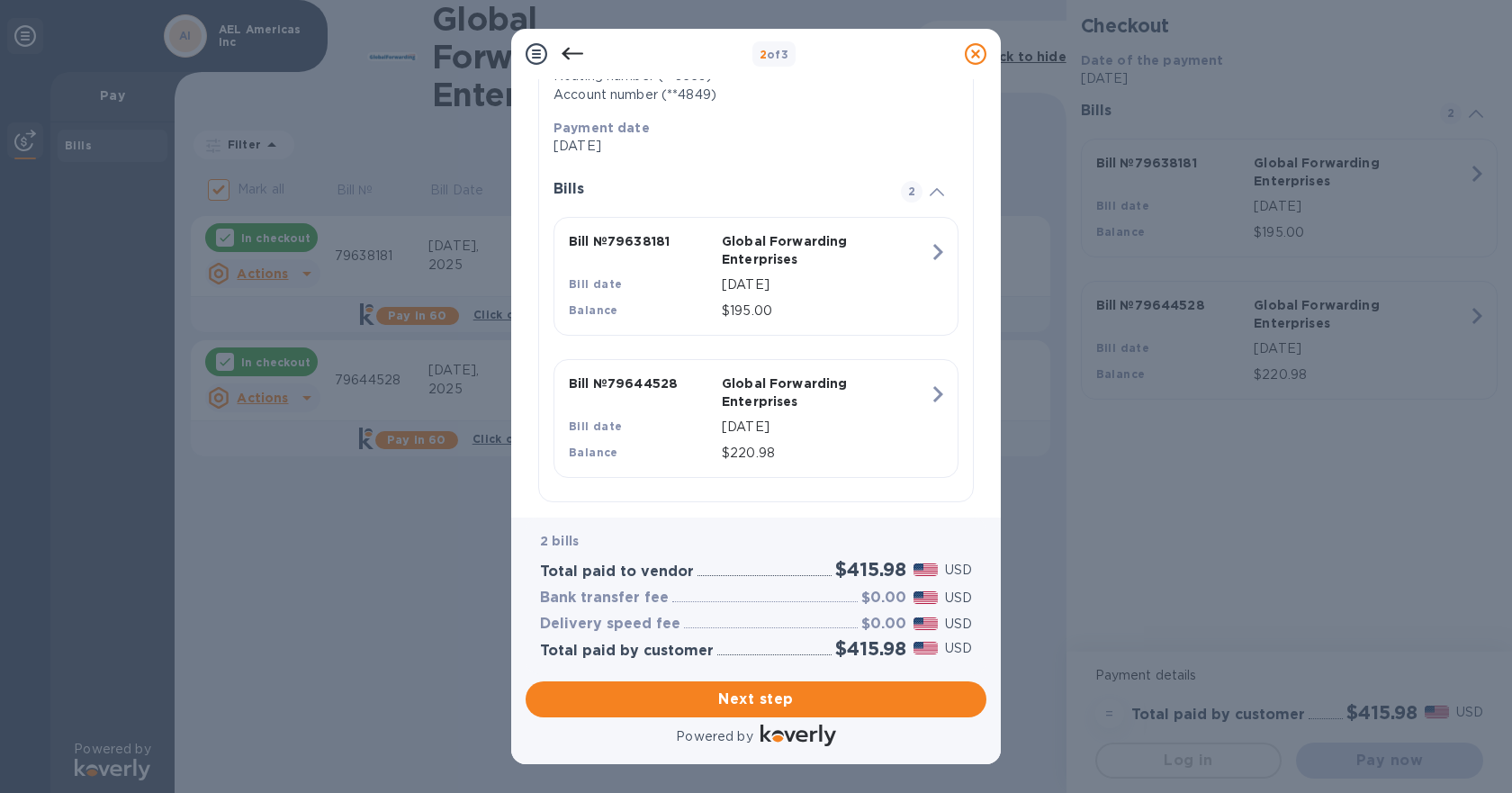
scroll to position [368, 0]
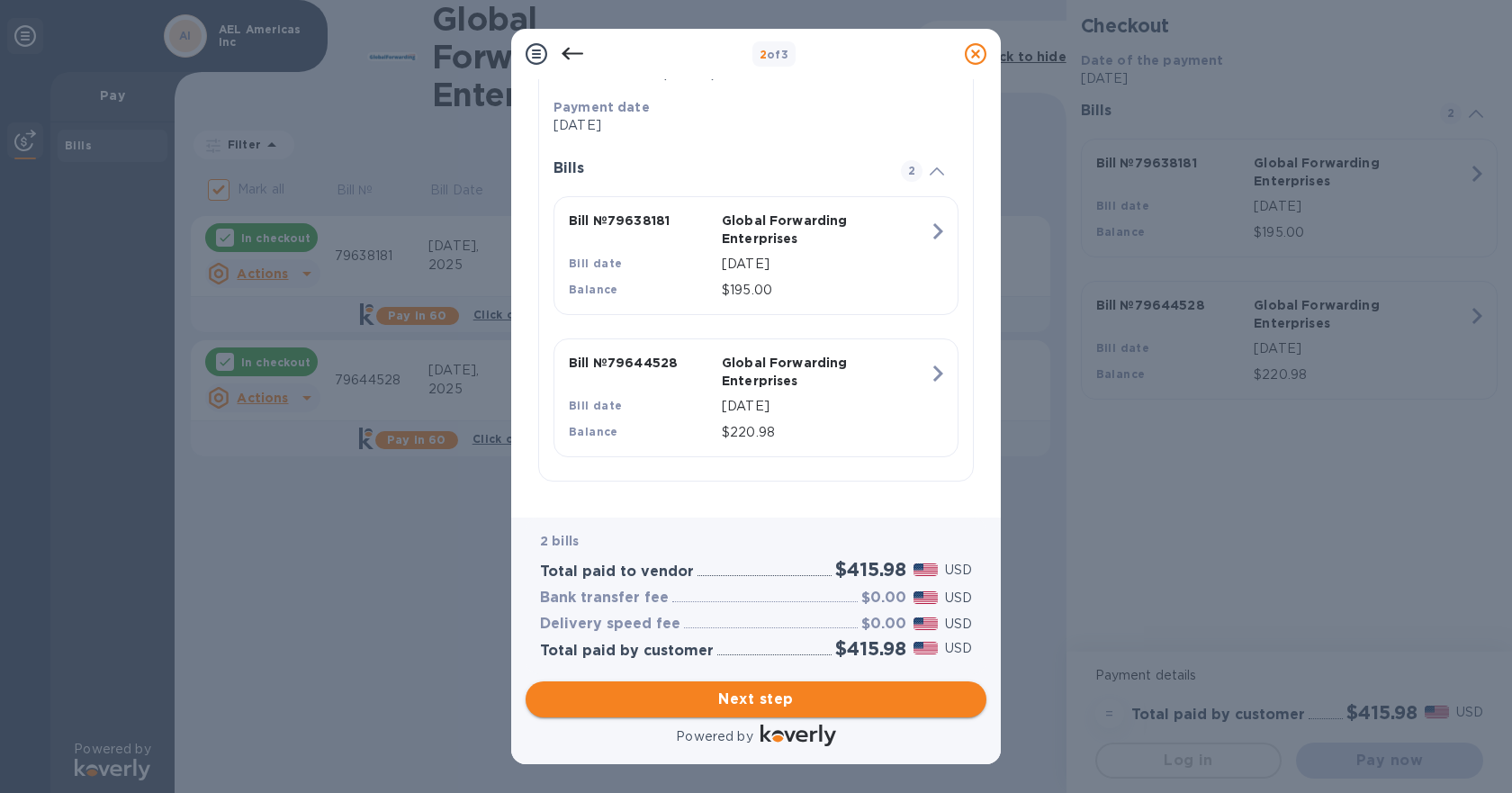
click at [756, 697] on span "Next step" at bounding box center [756, 700] width 432 height 22
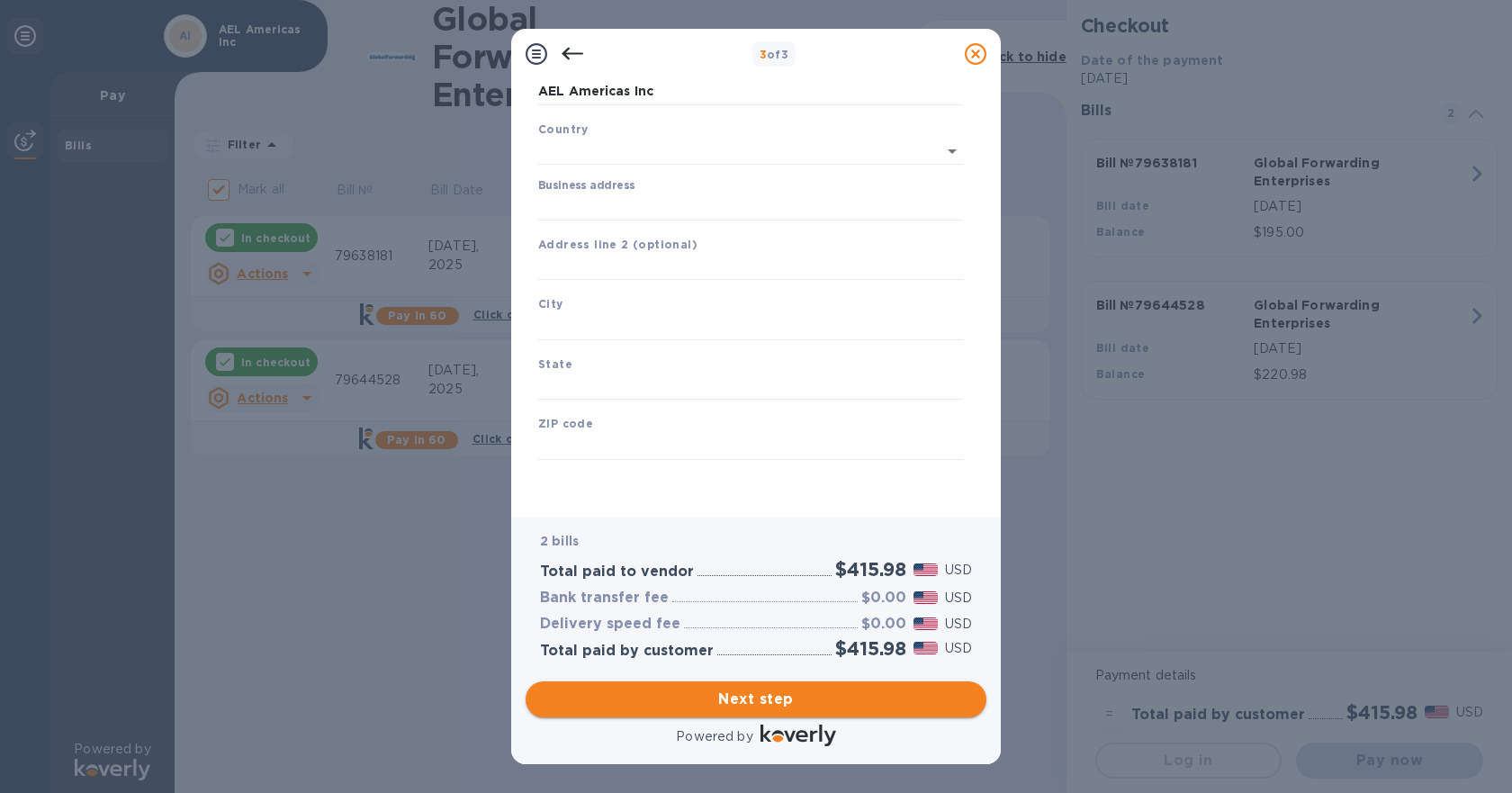
type input "[GEOGRAPHIC_DATA]"
click at [607, 204] on input "Business address" at bounding box center [751, 207] width 424 height 27
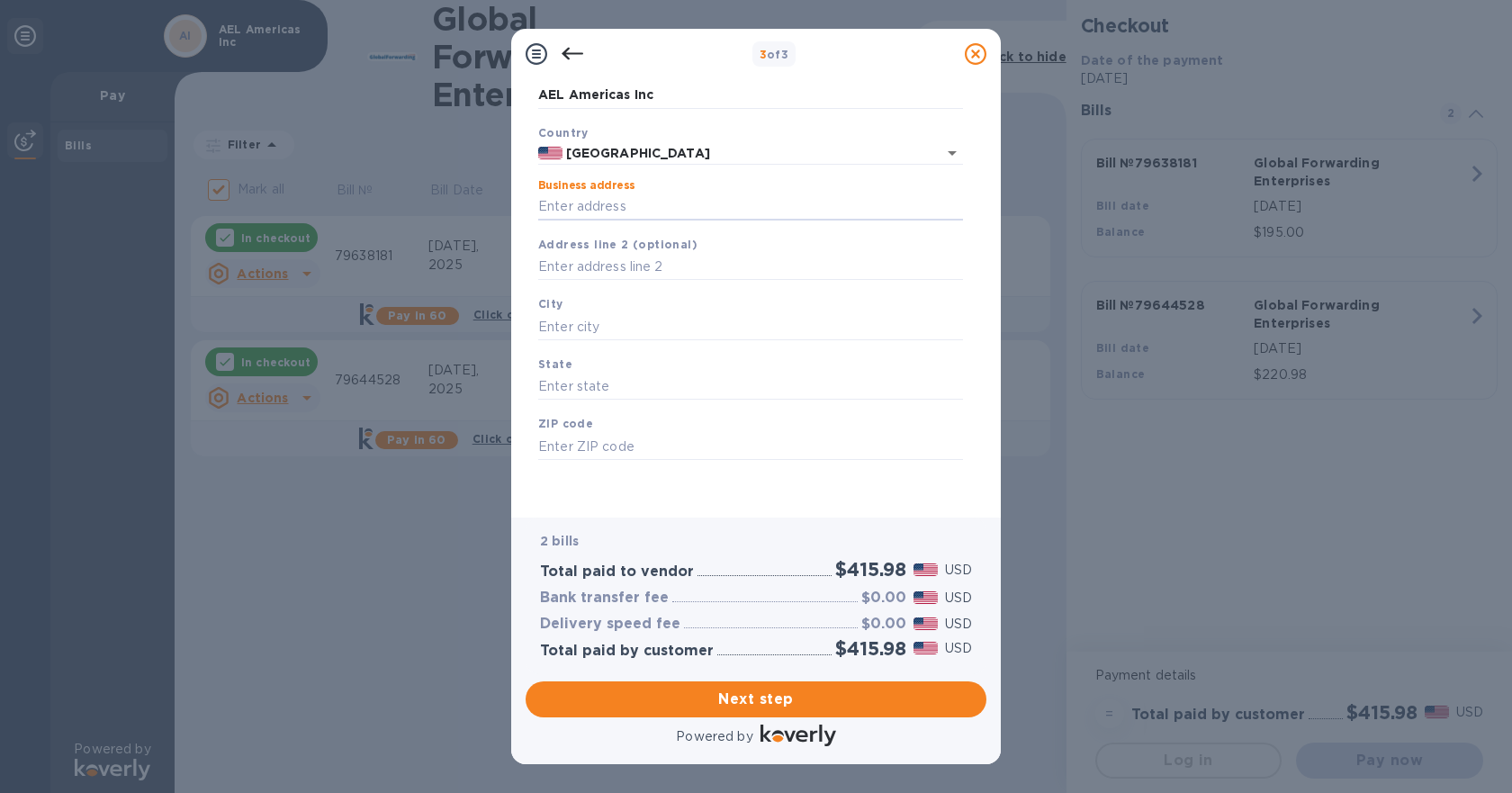
type input "[STREET_ADDRESS][PERSON_NAME]"
click at [592, 329] on input "text" at bounding box center [751, 327] width 424 height 27
type input "a"
type input "Katy"
type input "[US_STATE]"
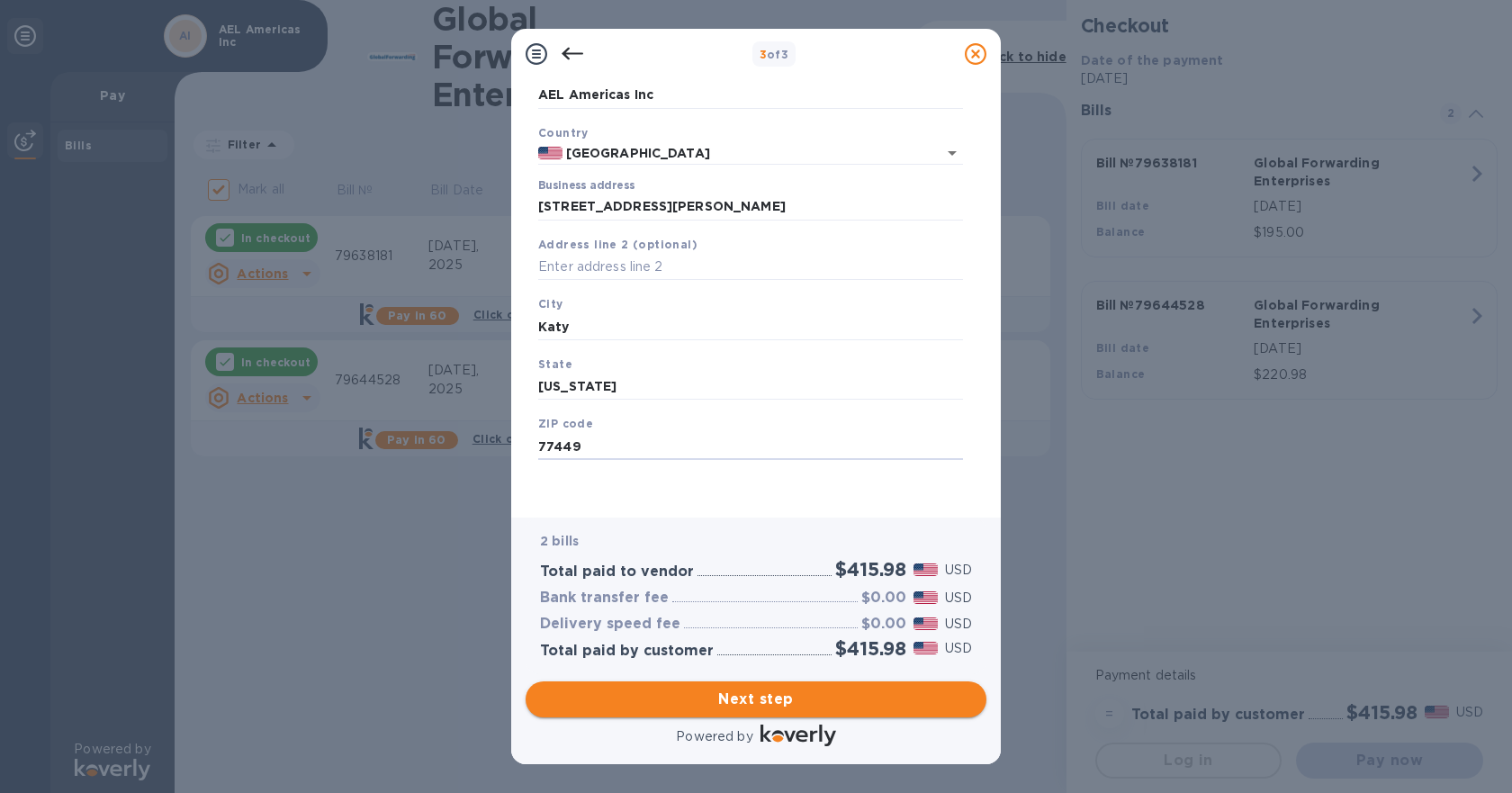
type input "77449"
click at [756, 706] on span "Next step" at bounding box center [756, 700] width 432 height 22
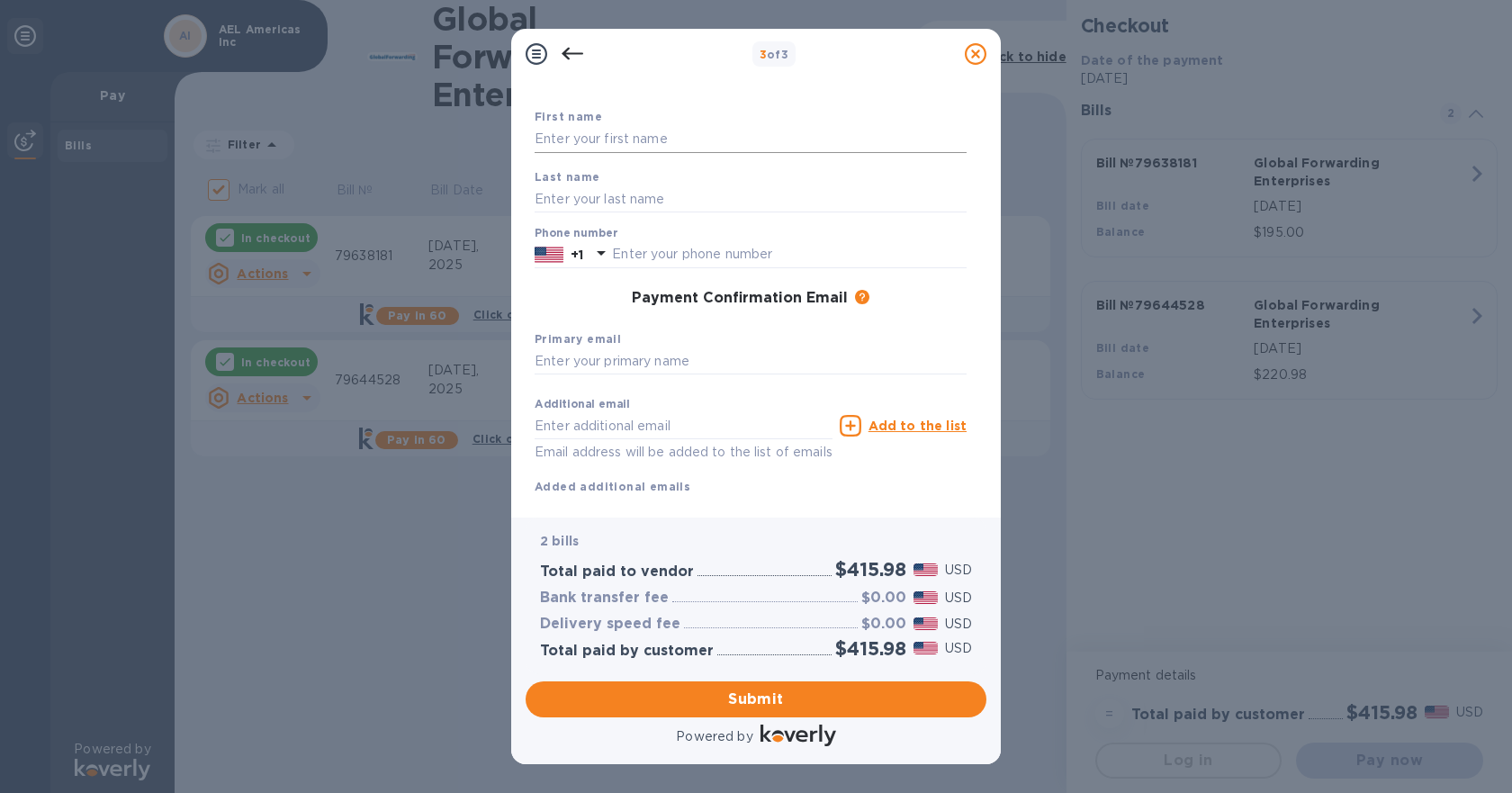
click at [585, 143] on input "text" at bounding box center [751, 140] width 432 height 27
type input "Conny"
type input "Gracias"
type input "7137303041"
click at [660, 364] on input "text" at bounding box center [751, 362] width 432 height 27
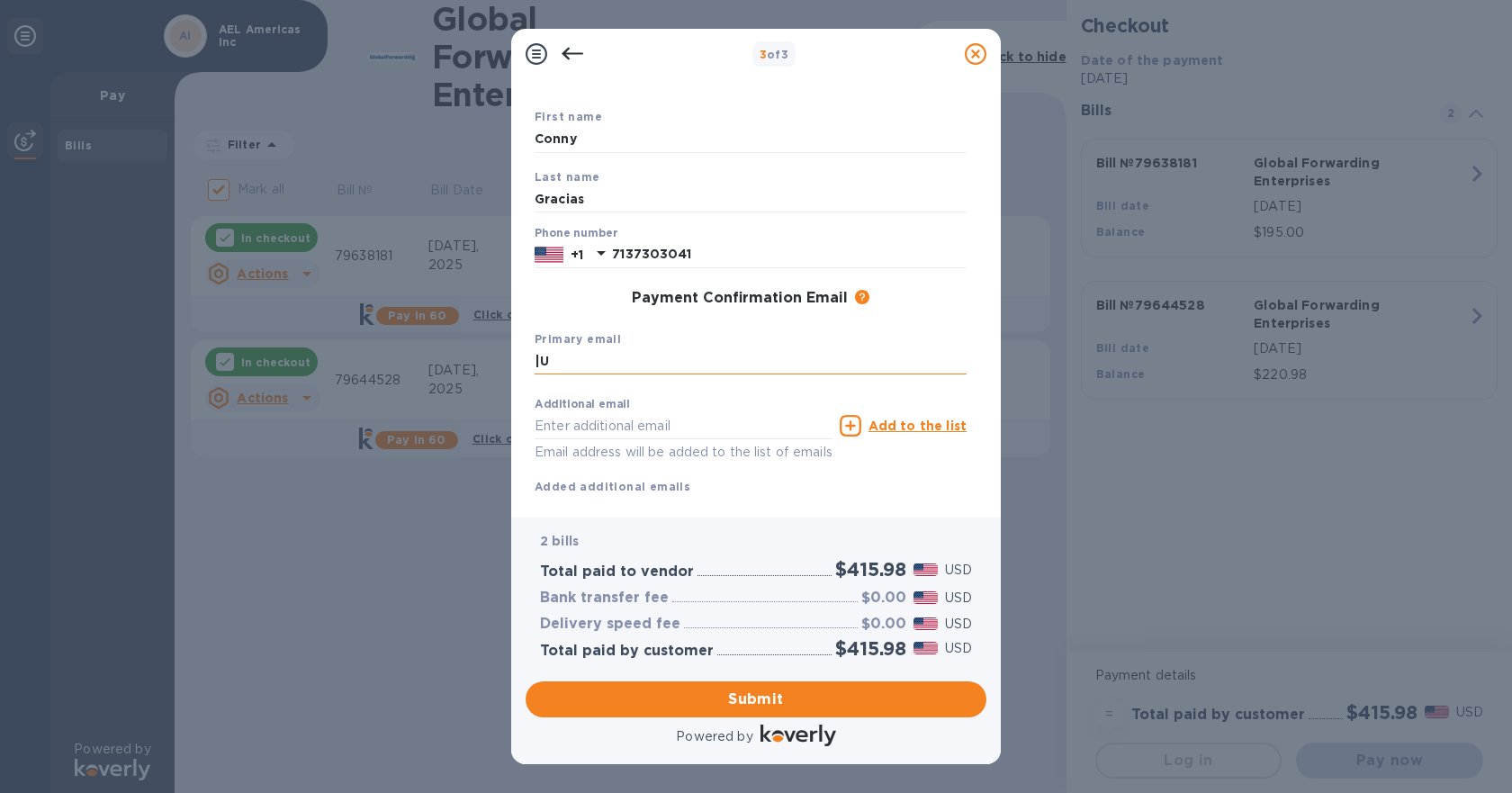
type input "|"
type input "[EMAIL_ADDRESS][DOMAIN_NAME]"
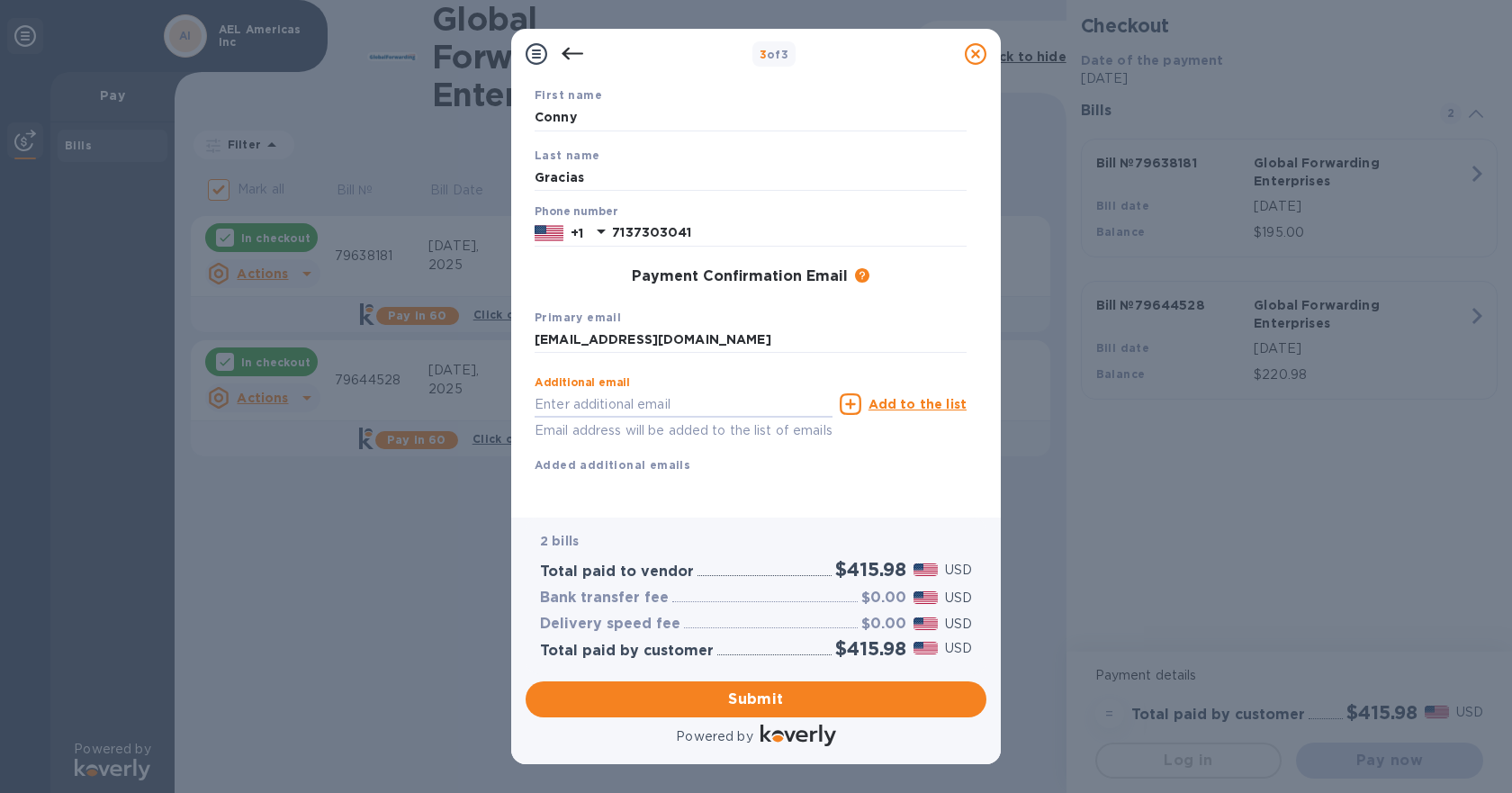
scroll to position [130, 0]
click at [791, 705] on span "Submit" at bounding box center [756, 700] width 432 height 22
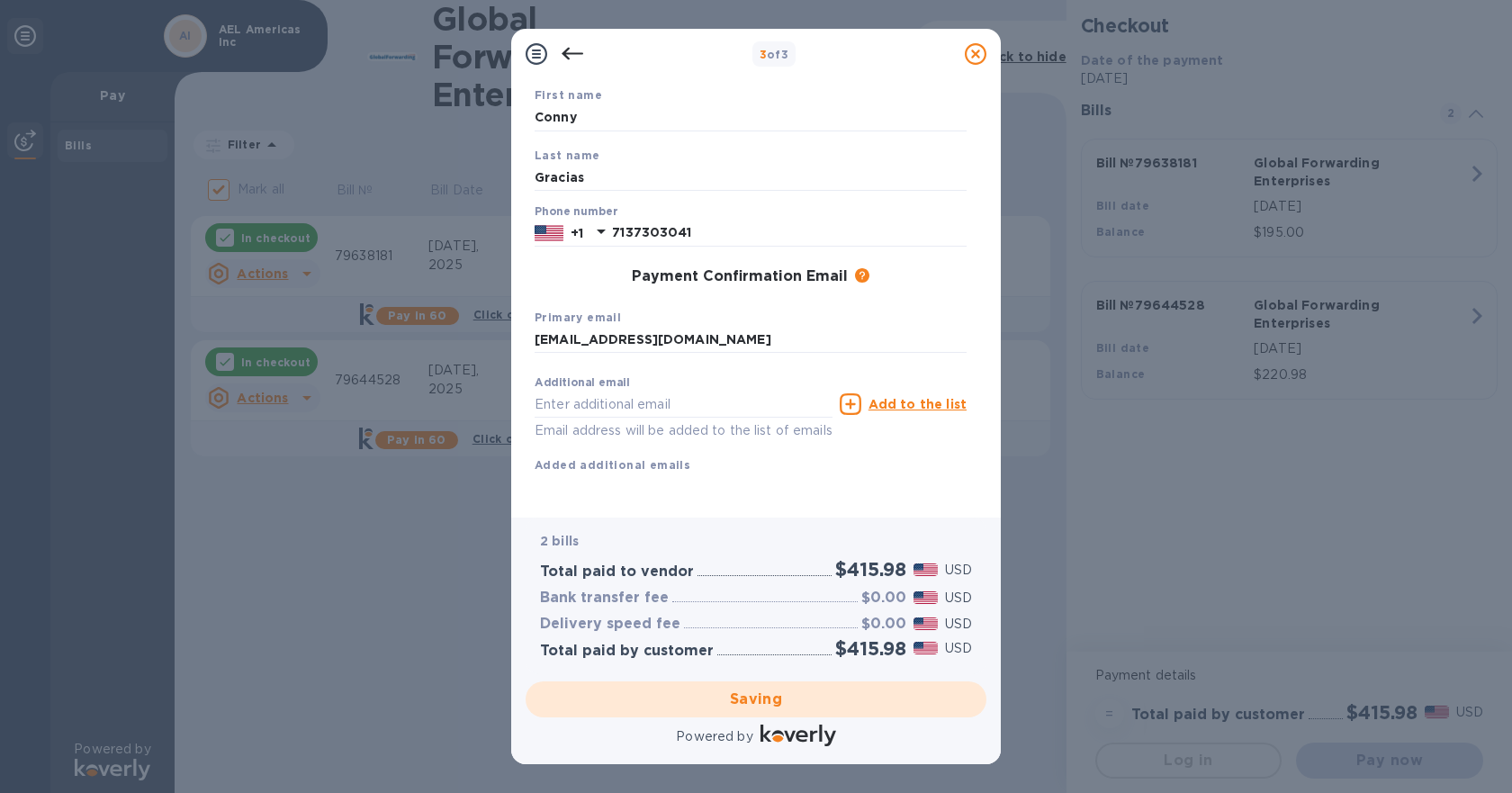
checkbox input "false"
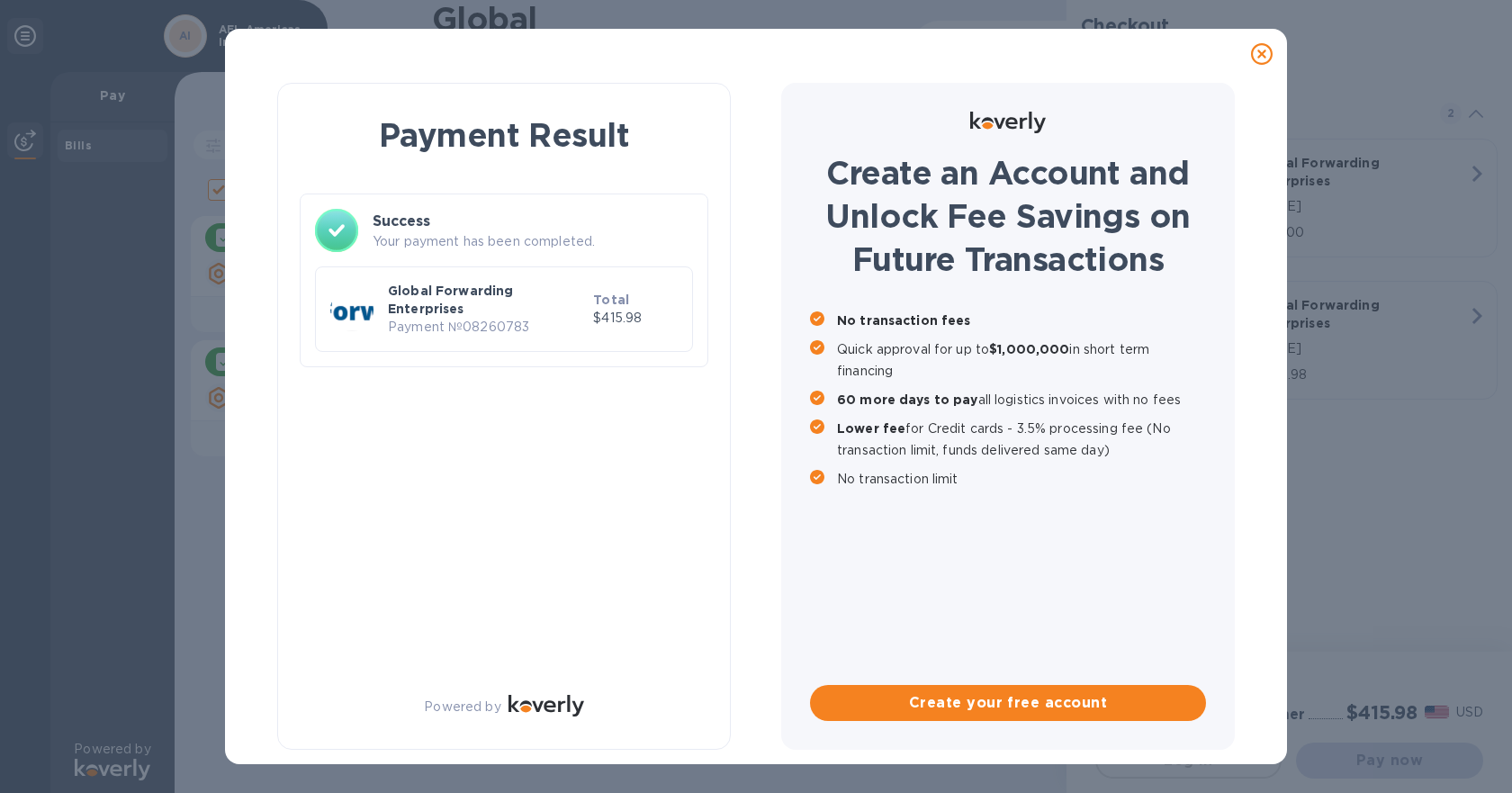
scroll to position [0, 0]
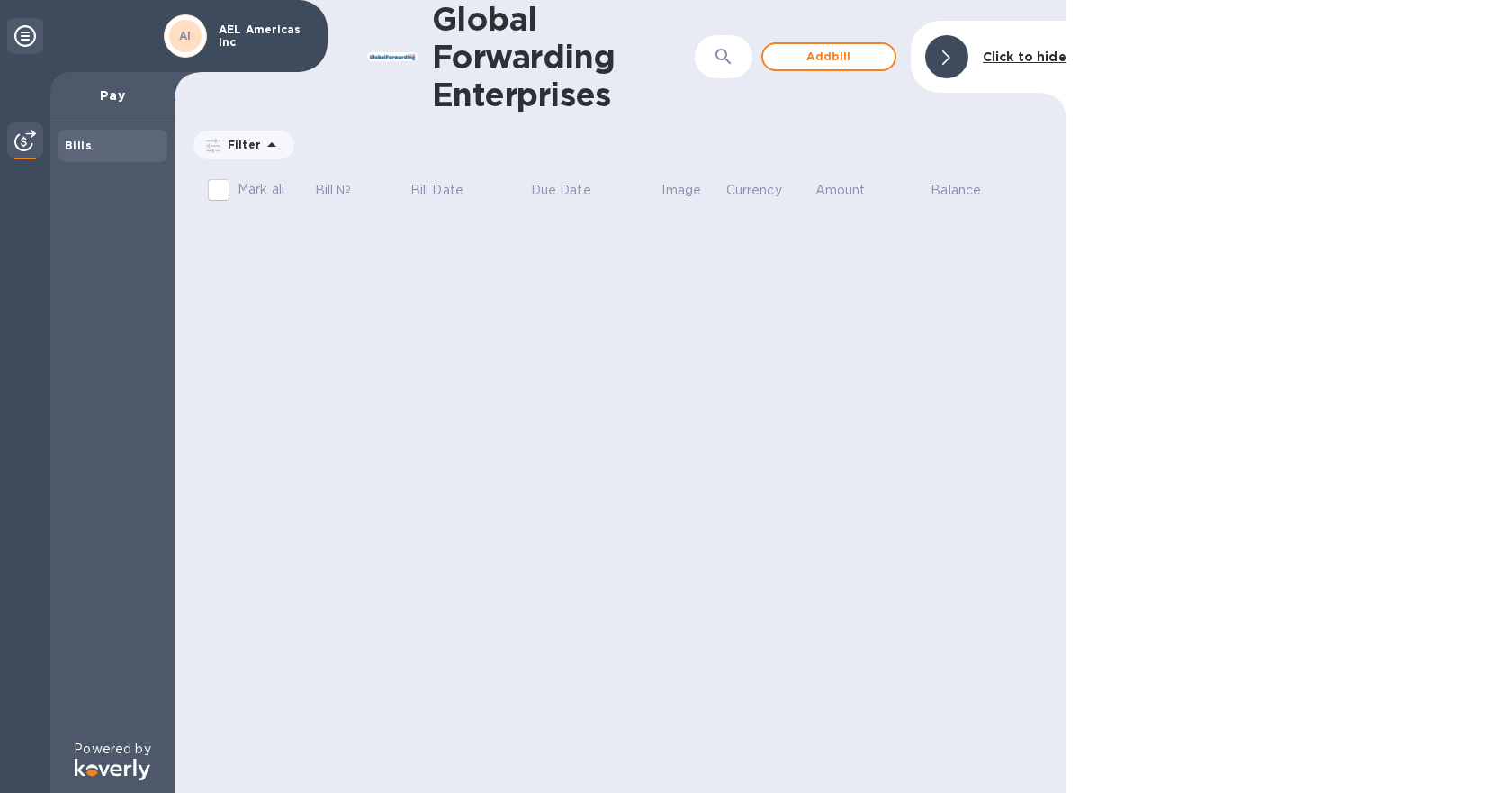
click at [455, 325] on div "Global Forwarding Enterprises ​ Add [PERSON_NAME] to hide Filter Amount Mark al…" at bounding box center [621, 396] width 893 height 793
